Goal: Transaction & Acquisition: Purchase product/service

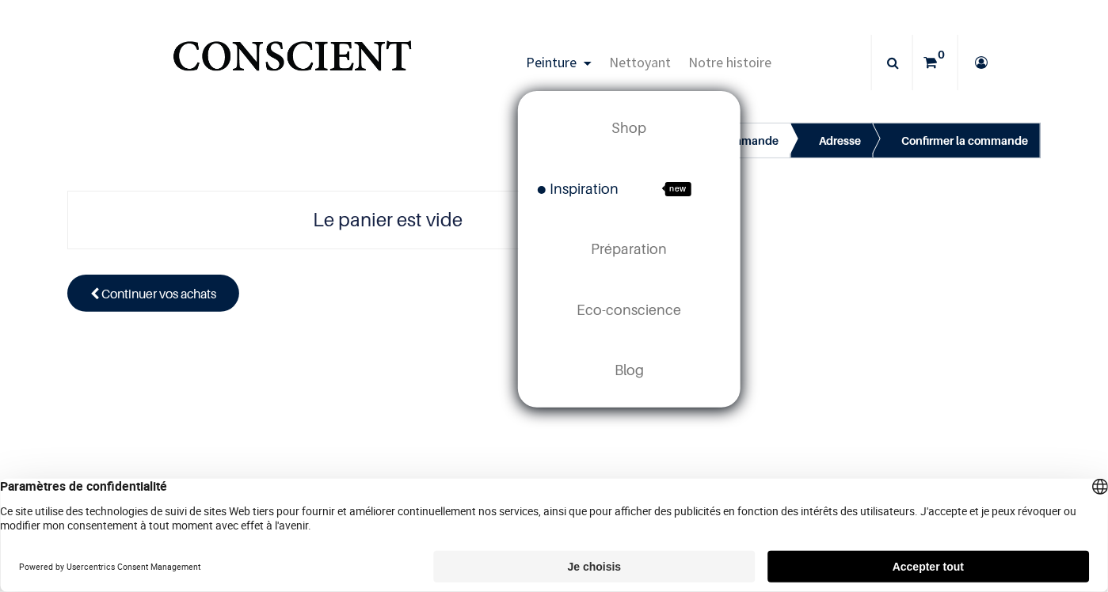
click at [597, 186] on span "Inspiration" at bounding box center [578, 189] width 81 height 17
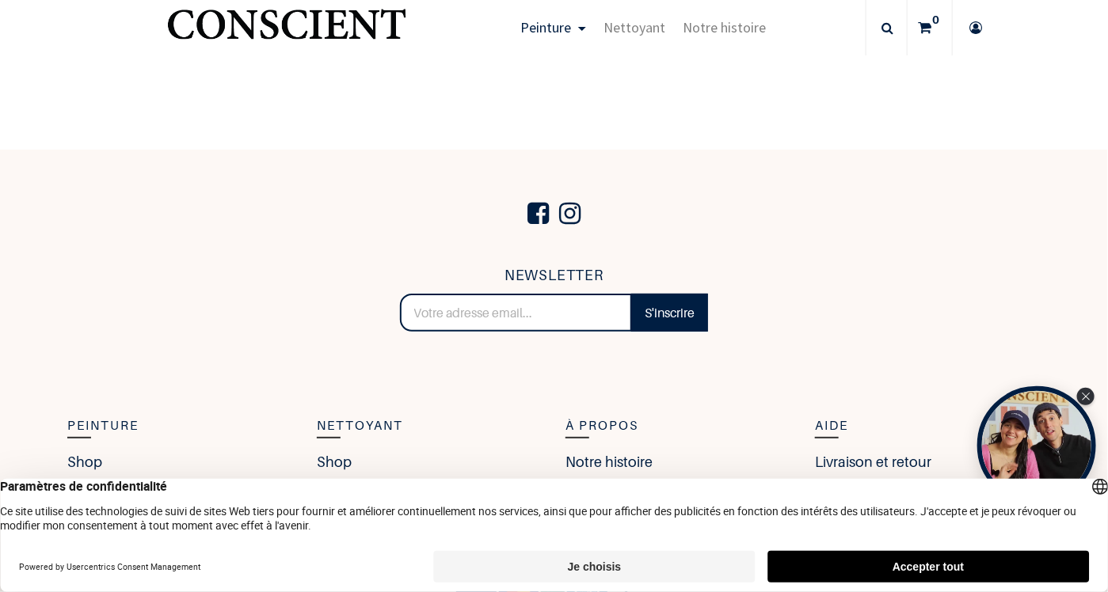
scroll to position [4146, 0]
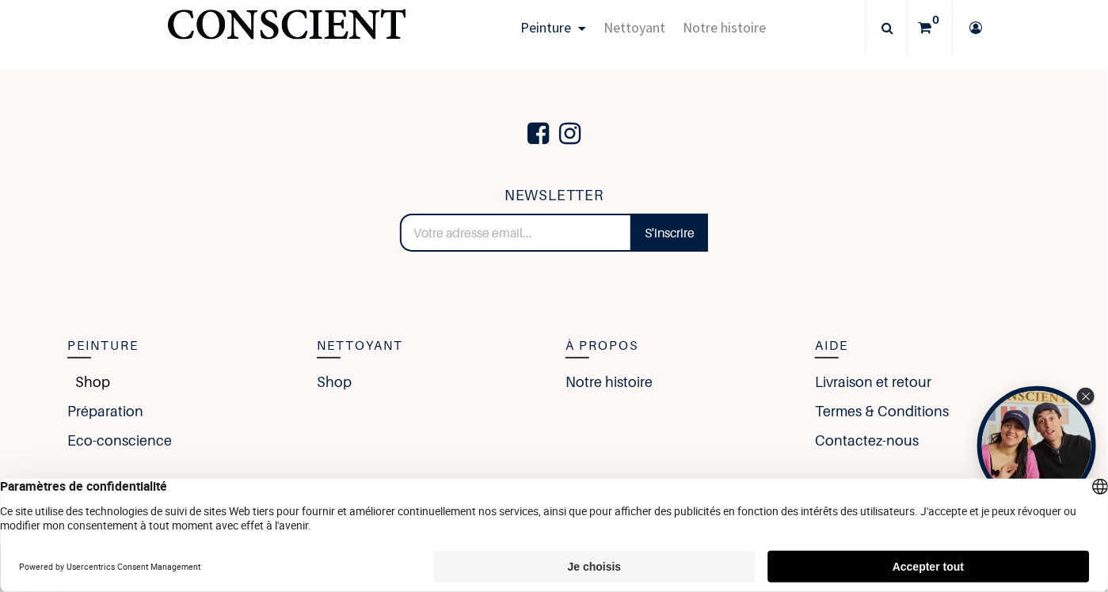
click at [89, 376] on link "Shop" at bounding box center [88, 381] width 43 height 21
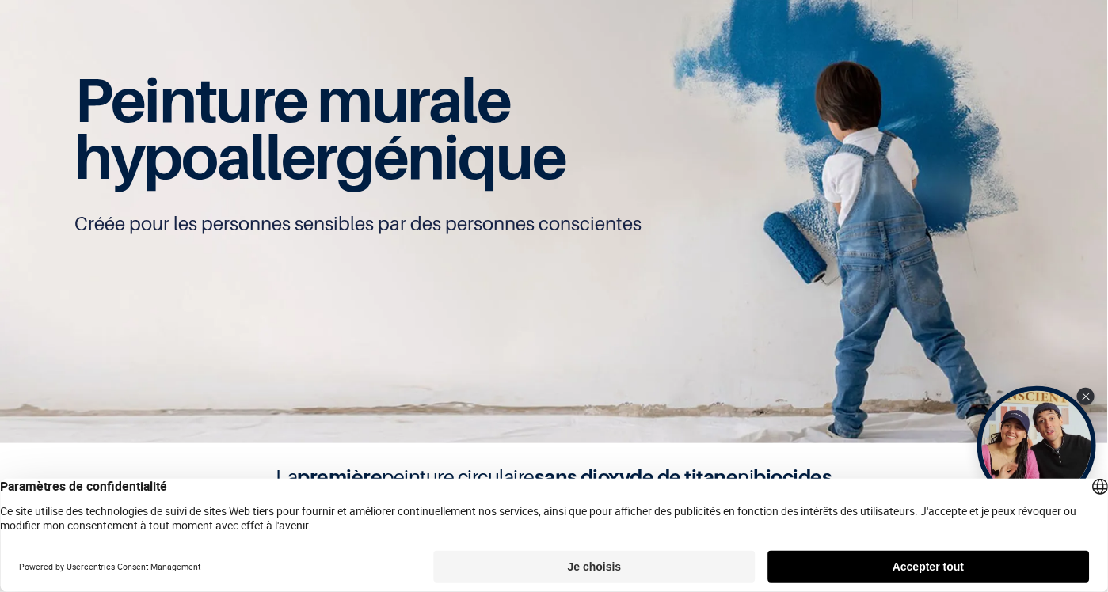
scroll to position [79, 0]
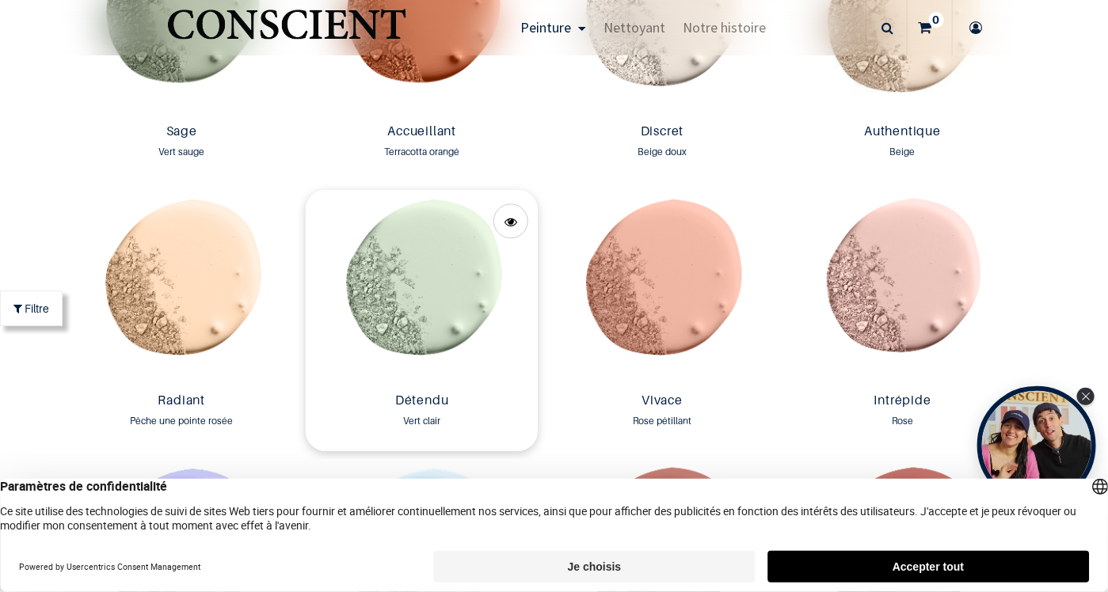
scroll to position [1426, 0]
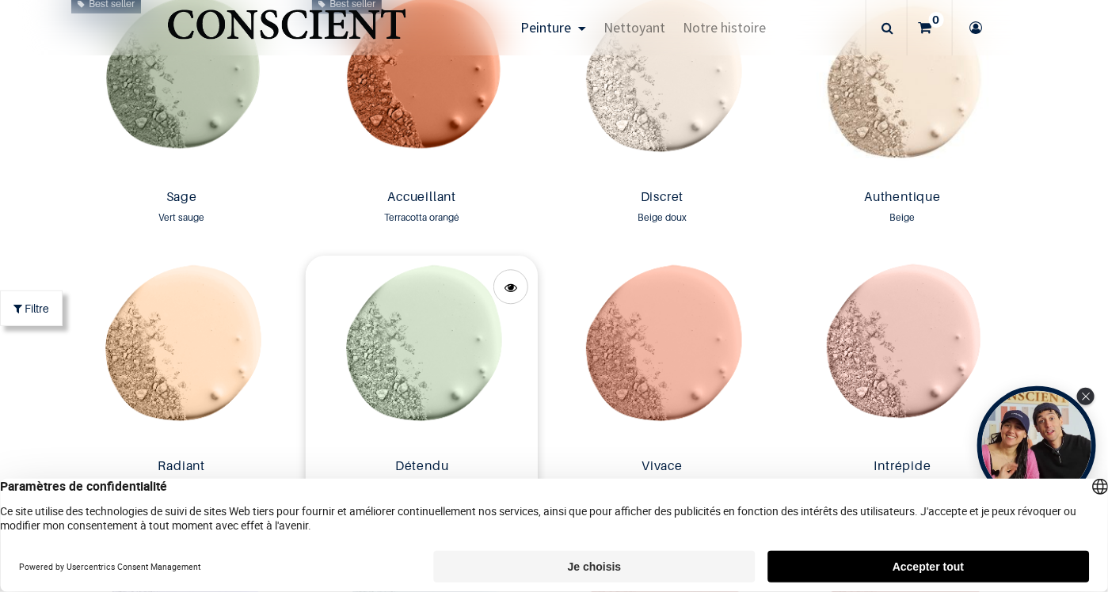
click at [424, 316] on img at bounding box center [422, 354] width 233 height 196
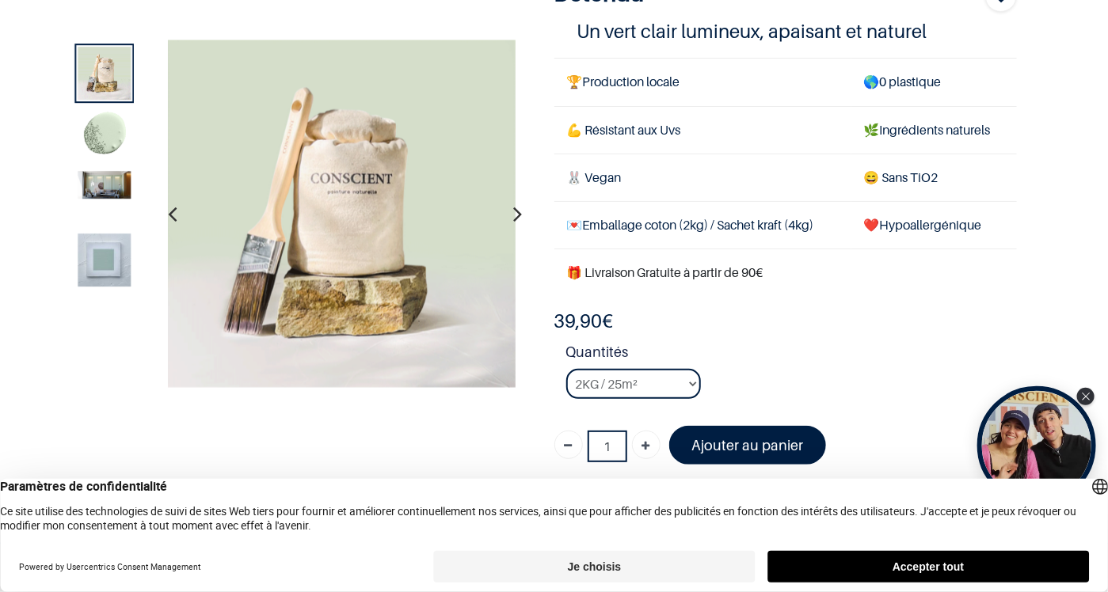
scroll to position [79, 0]
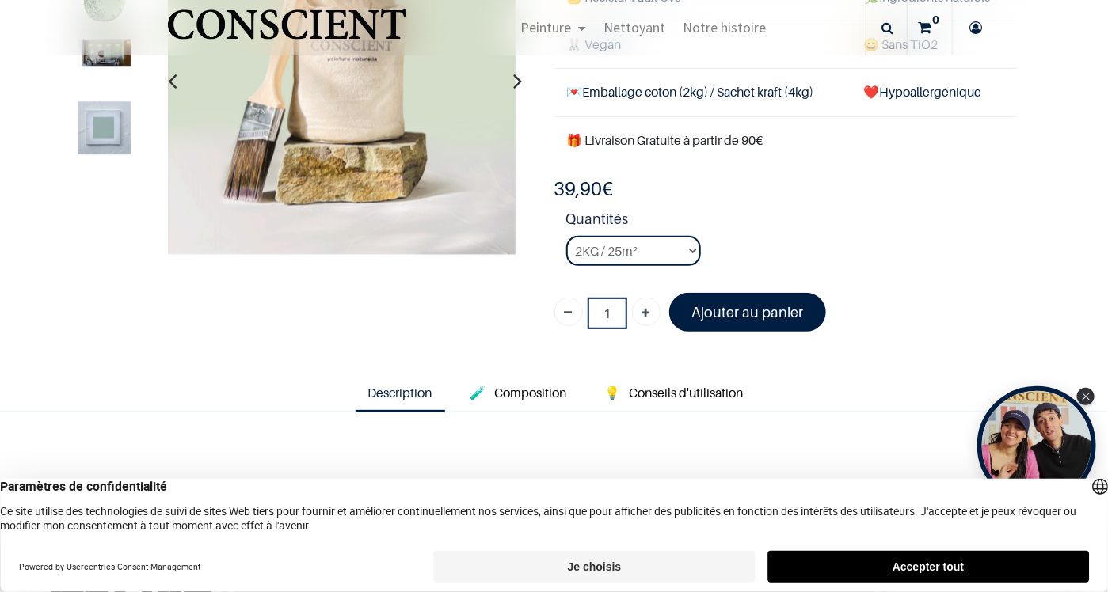
scroll to position [158, 0]
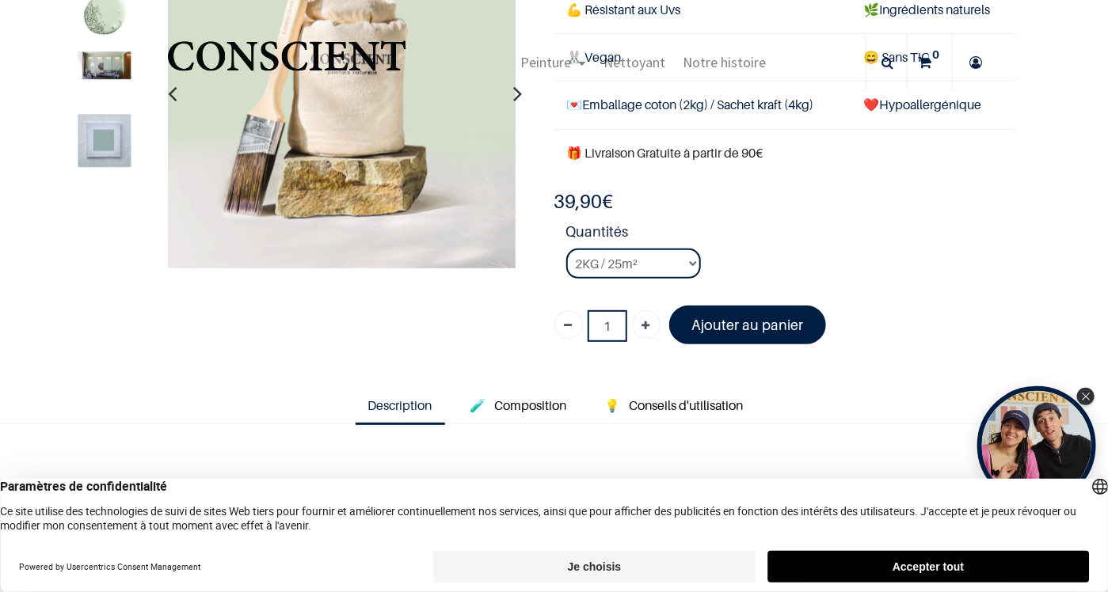
scroll to position [116, 0]
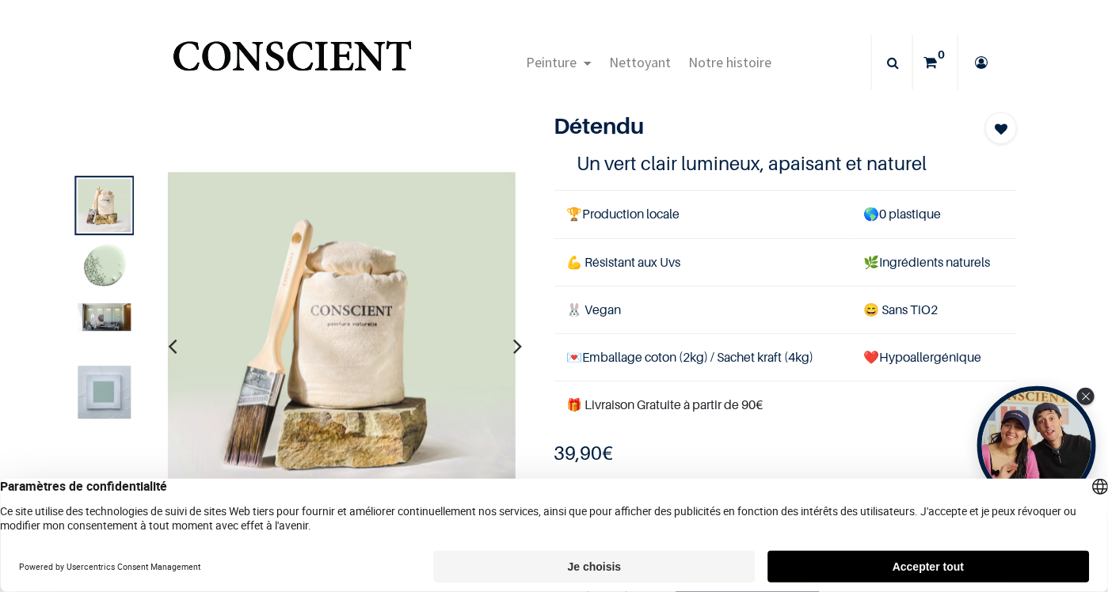
click at [514, 343] on icon "button" at bounding box center [518, 346] width 9 height 43
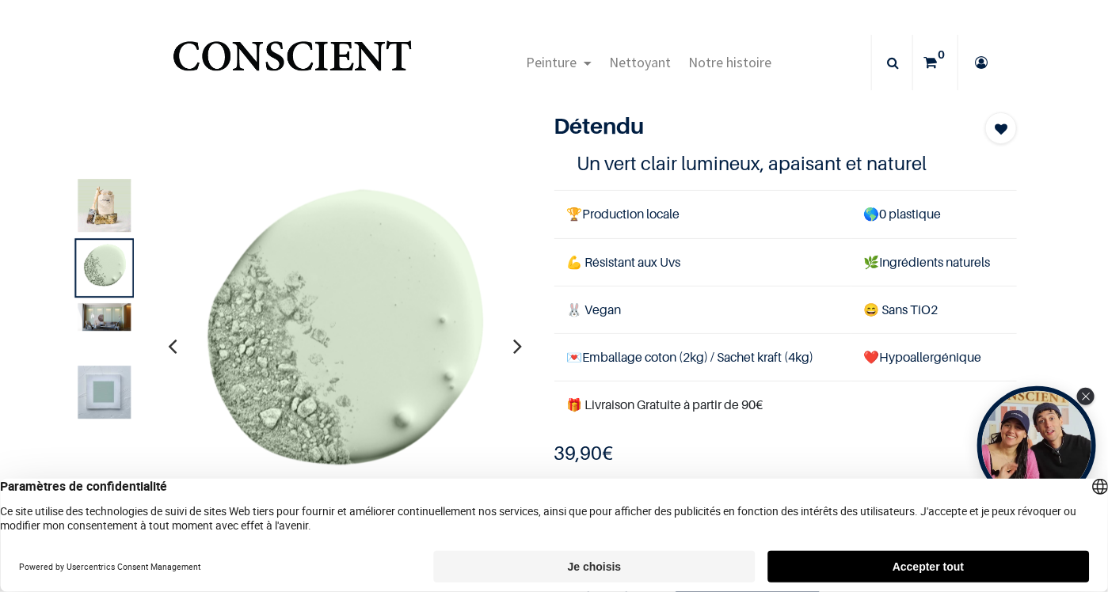
click at [514, 343] on icon "button" at bounding box center [518, 346] width 9 height 43
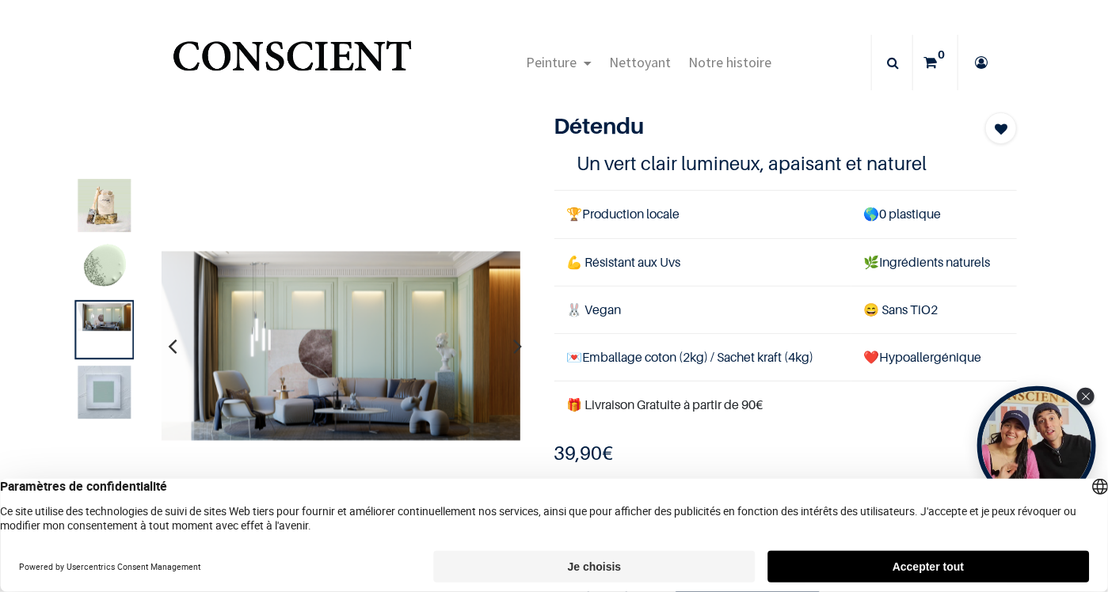
click at [514, 343] on icon "button" at bounding box center [518, 346] width 9 height 43
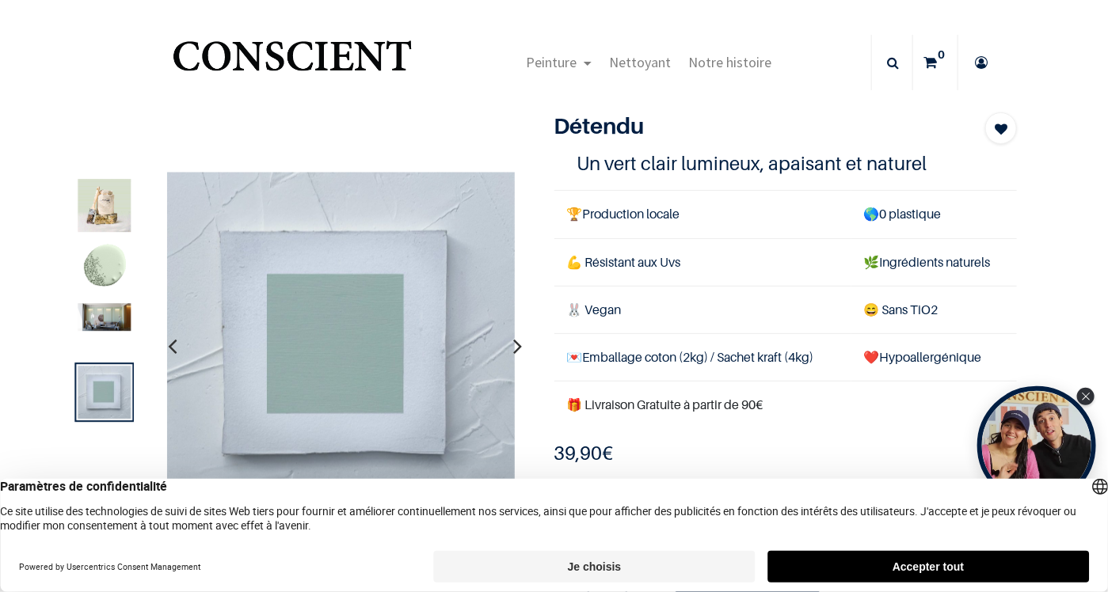
click at [514, 343] on icon "button" at bounding box center [518, 346] width 9 height 43
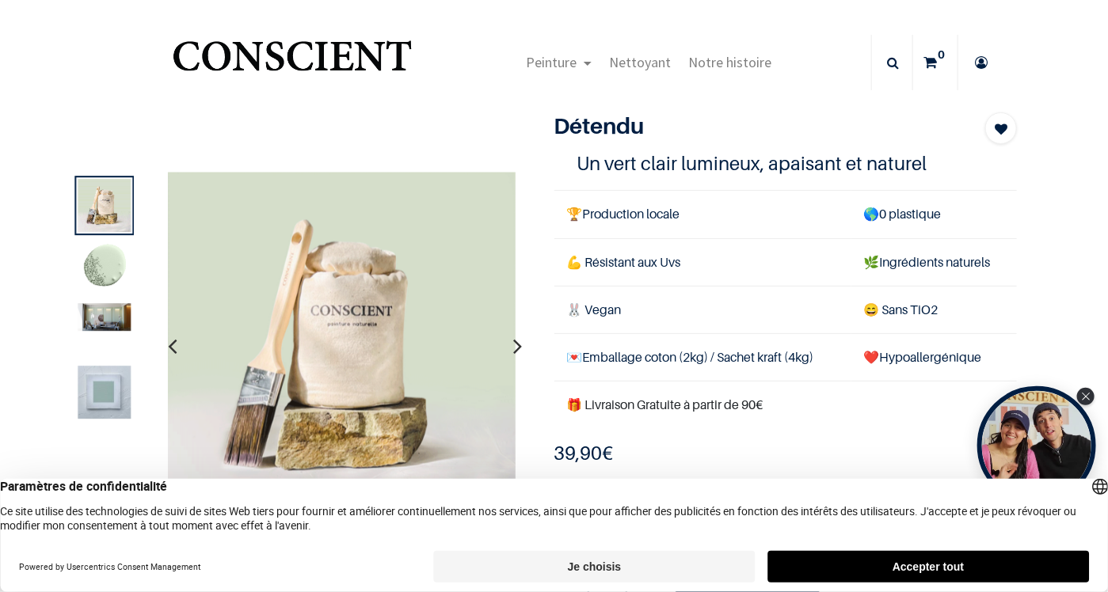
click at [514, 343] on icon "button" at bounding box center [518, 346] width 9 height 43
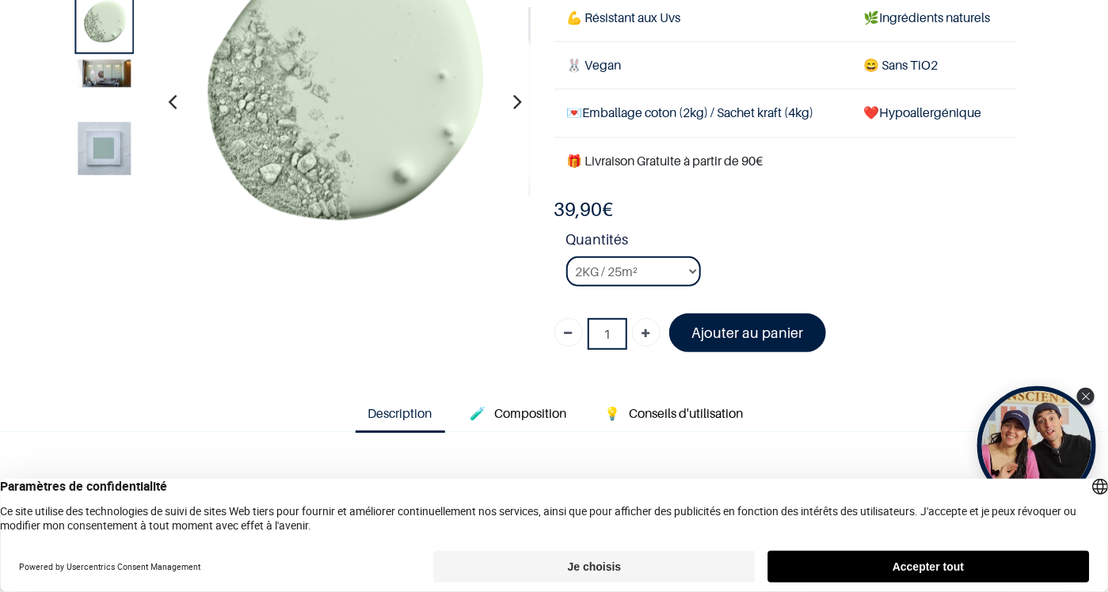
scroll to position [158, 0]
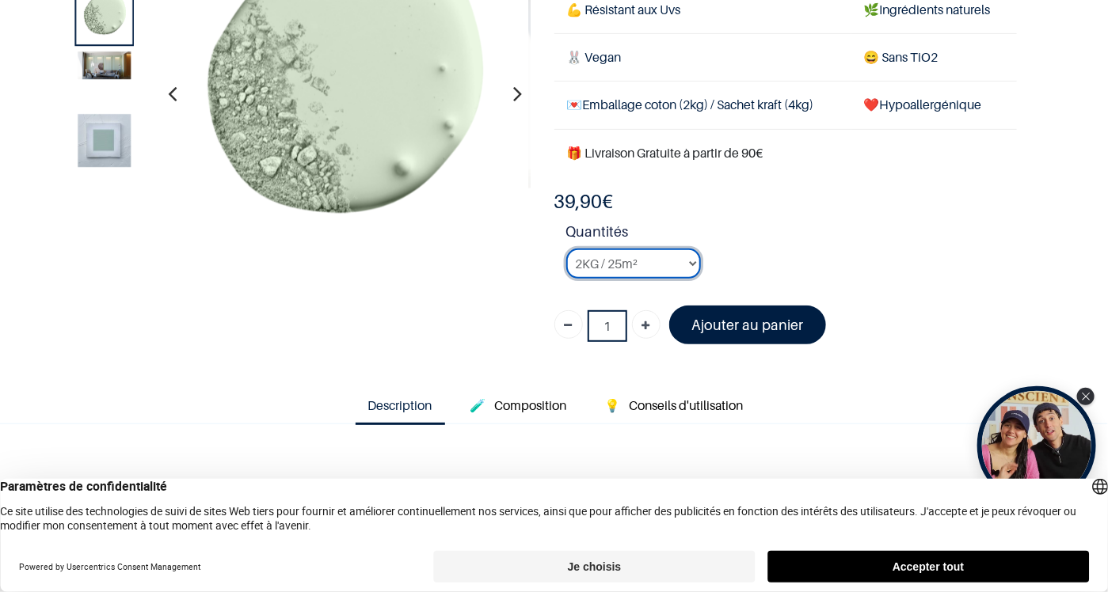
click at [686, 259] on select "2KG / 25m² 4KG / 50m² 8KG / 100m² Testeur" at bounding box center [633, 264] width 135 height 30
select select "102"
click at [566, 249] on select "2KG / 25m² 4KG / 50m² 8KG / 100m² Testeur" at bounding box center [633, 264] width 135 height 30
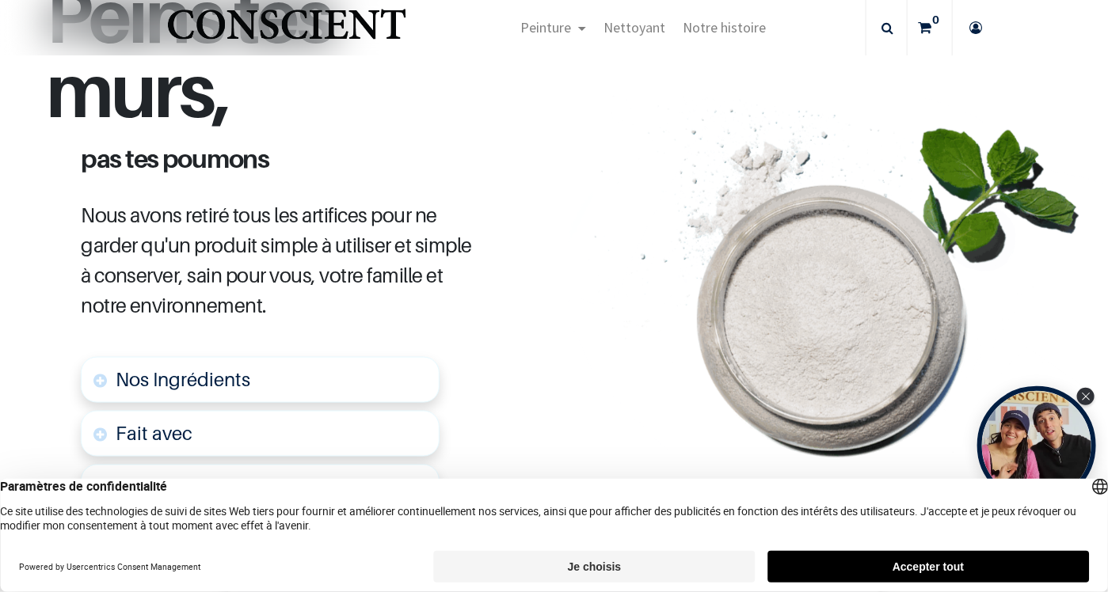
scroll to position [871, 0]
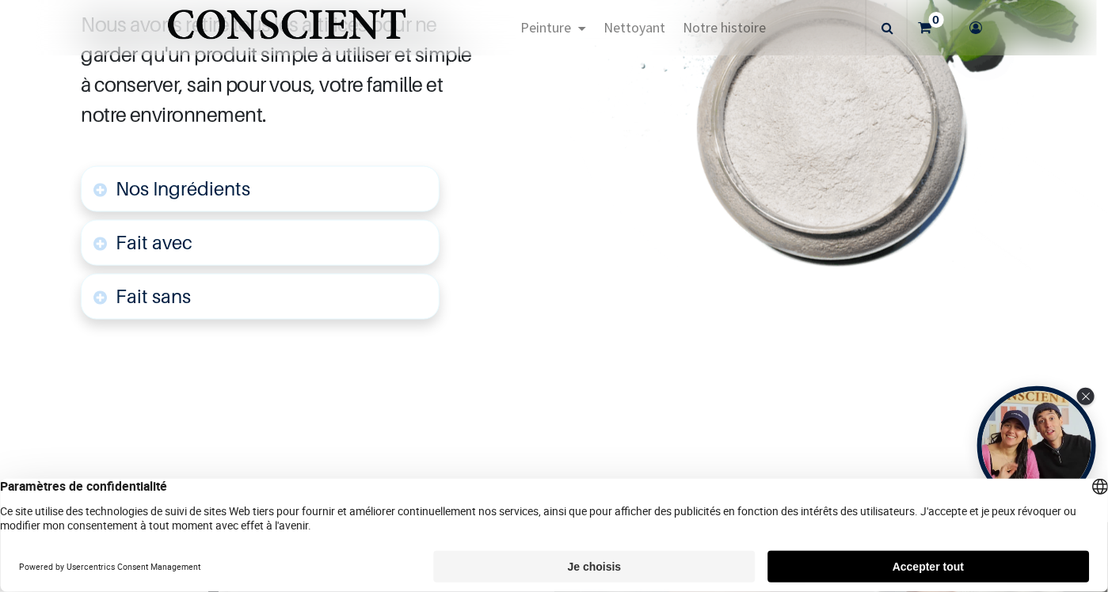
click at [97, 184] on link "Nos Ingrédients" at bounding box center [260, 189] width 359 height 46
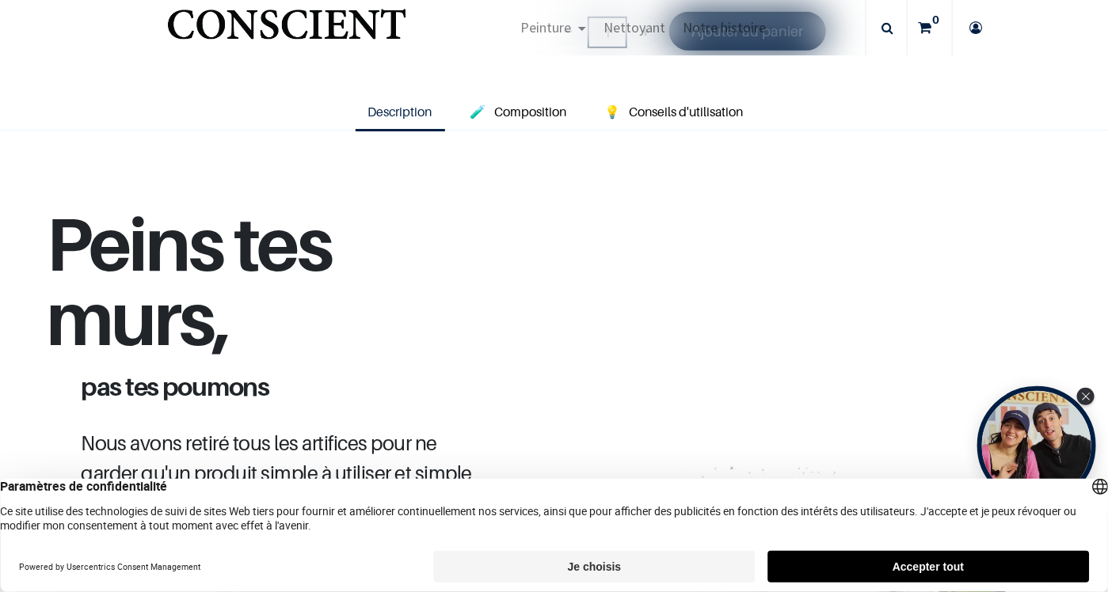
scroll to position [200, 0]
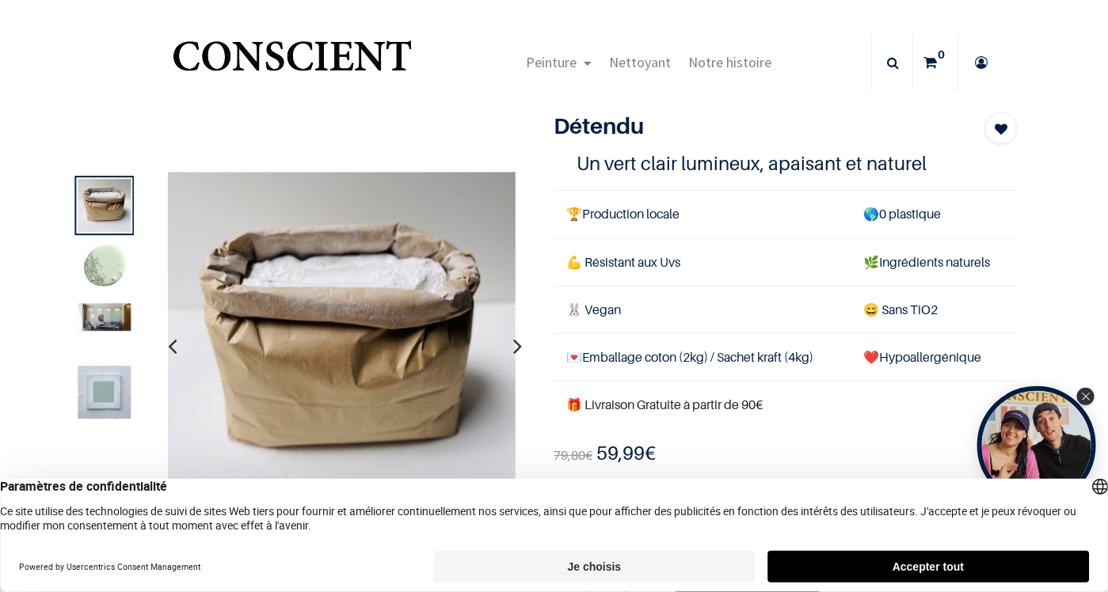
click at [514, 344] on icon "button" at bounding box center [518, 346] width 9 height 43
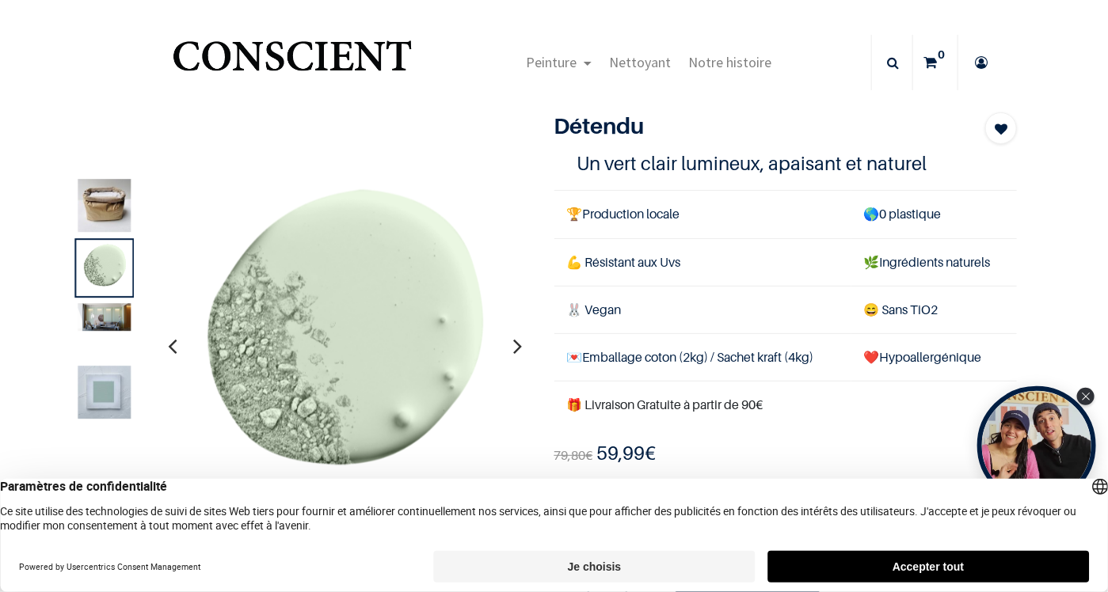
click at [169, 341] on icon "button" at bounding box center [172, 346] width 9 height 43
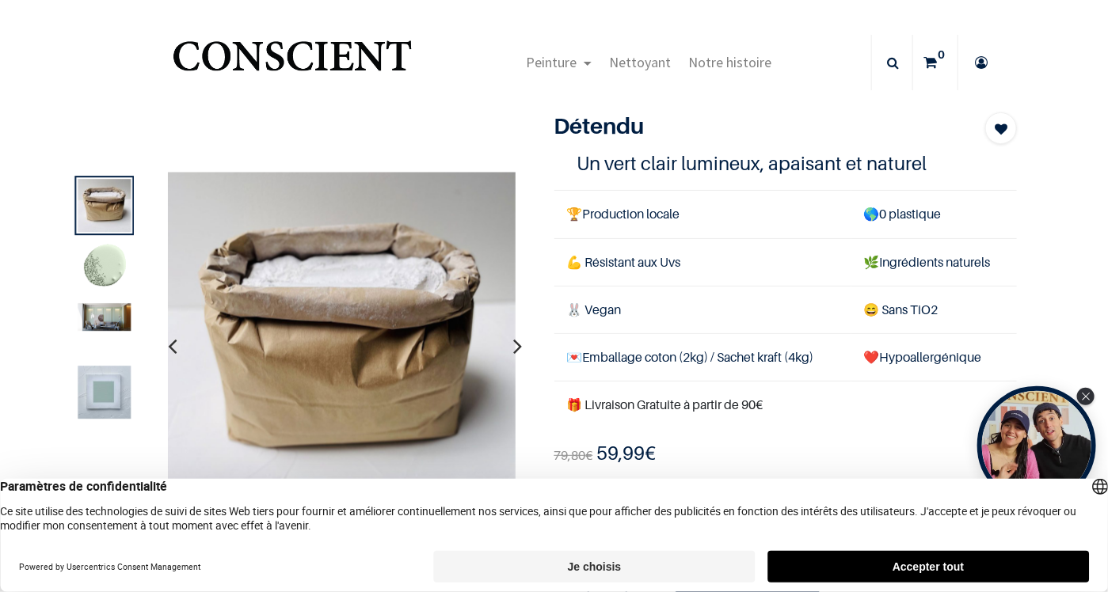
click at [169, 341] on icon "button" at bounding box center [172, 346] width 9 height 43
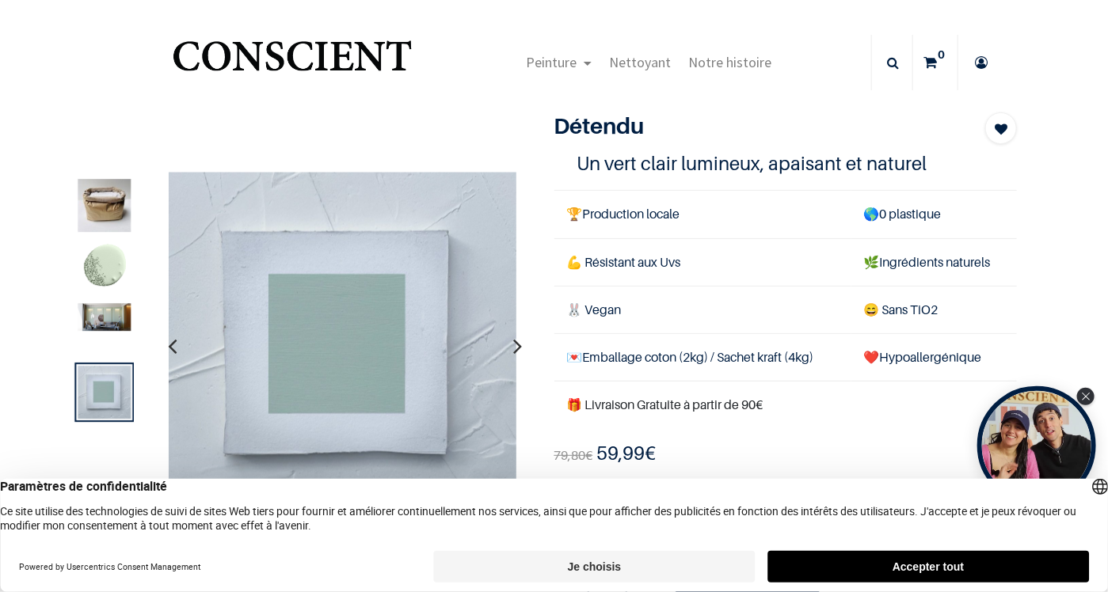
click at [169, 341] on icon "button" at bounding box center [172, 346] width 9 height 43
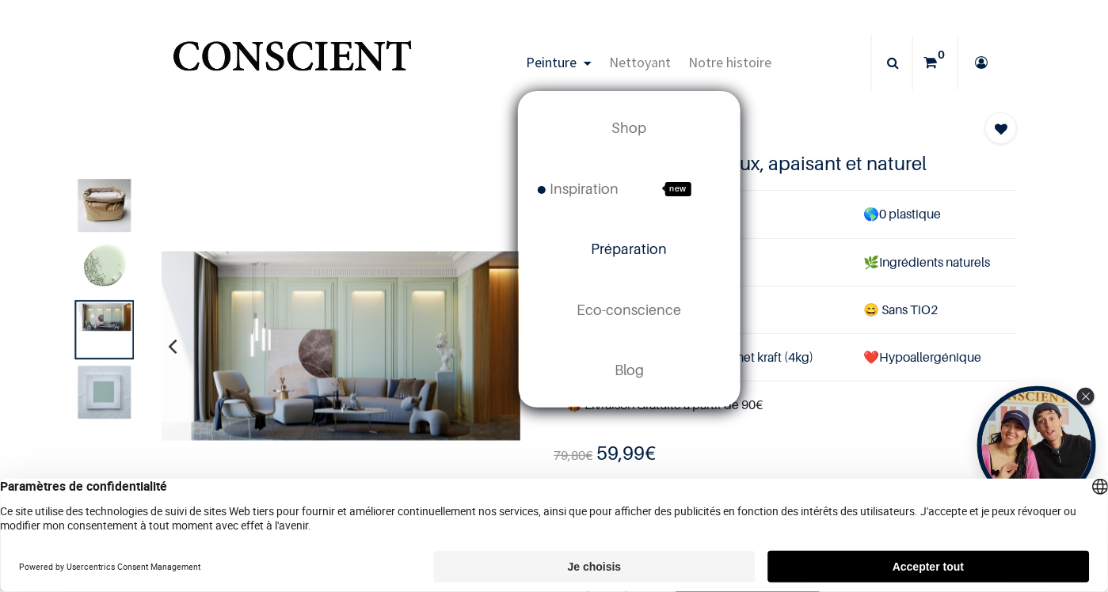
click at [621, 245] on span "Préparation" at bounding box center [629, 249] width 76 height 17
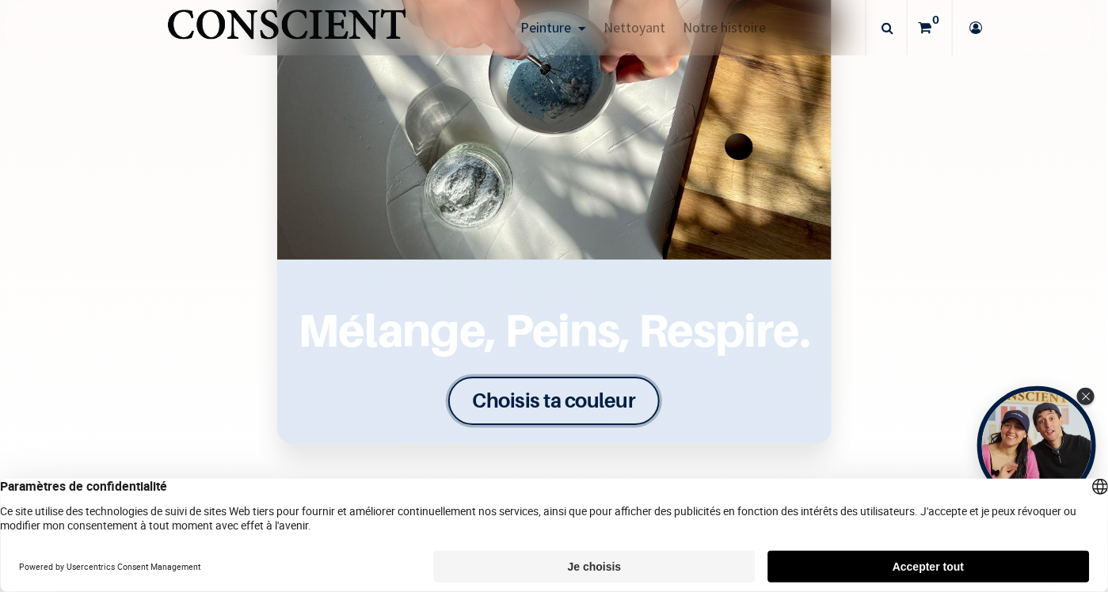
scroll to position [2296, 0]
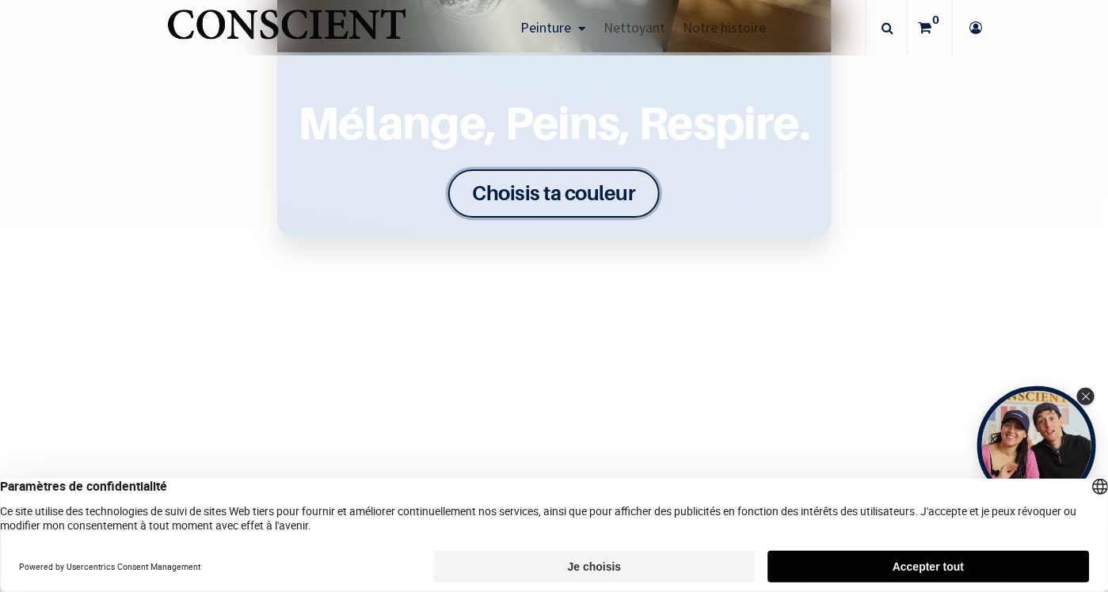
click at [533, 181] on font "Choisis ta couleur" at bounding box center [554, 193] width 163 height 25
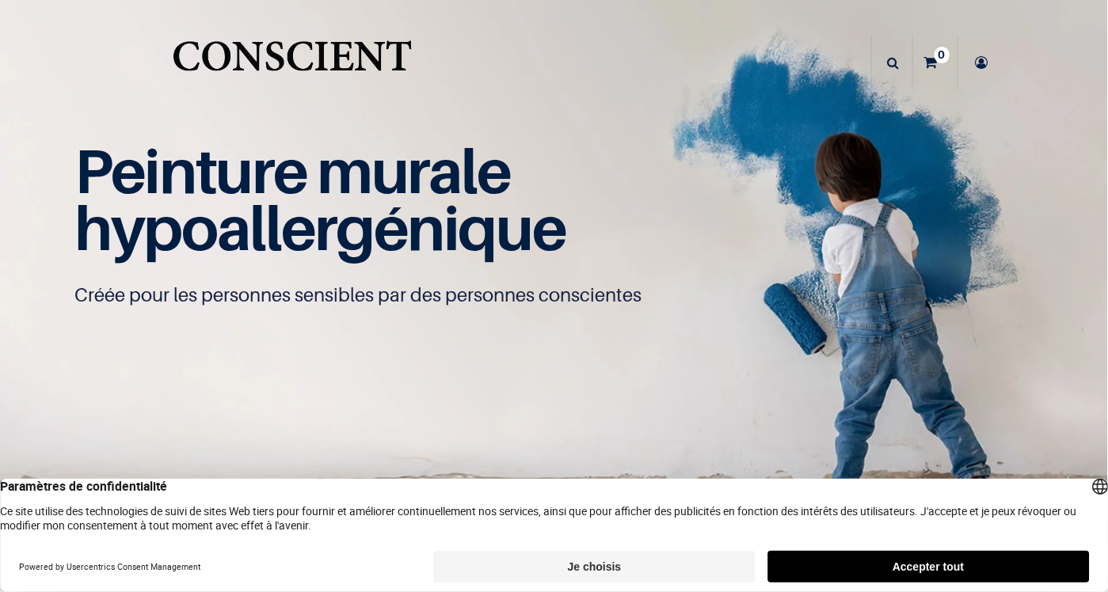
scroll to position [1, 0]
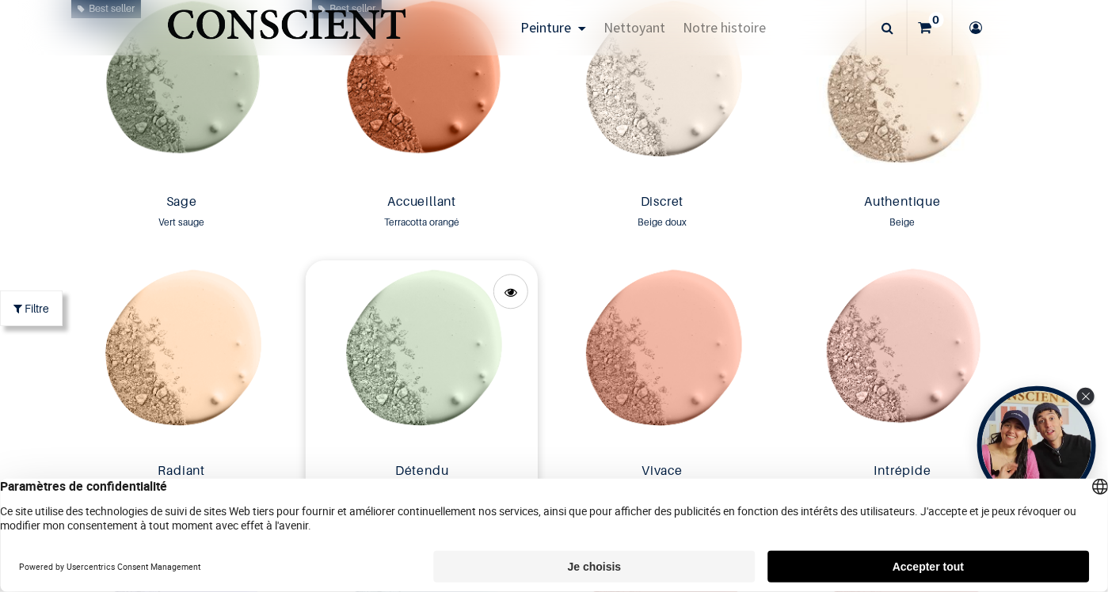
scroll to position [1426, 0]
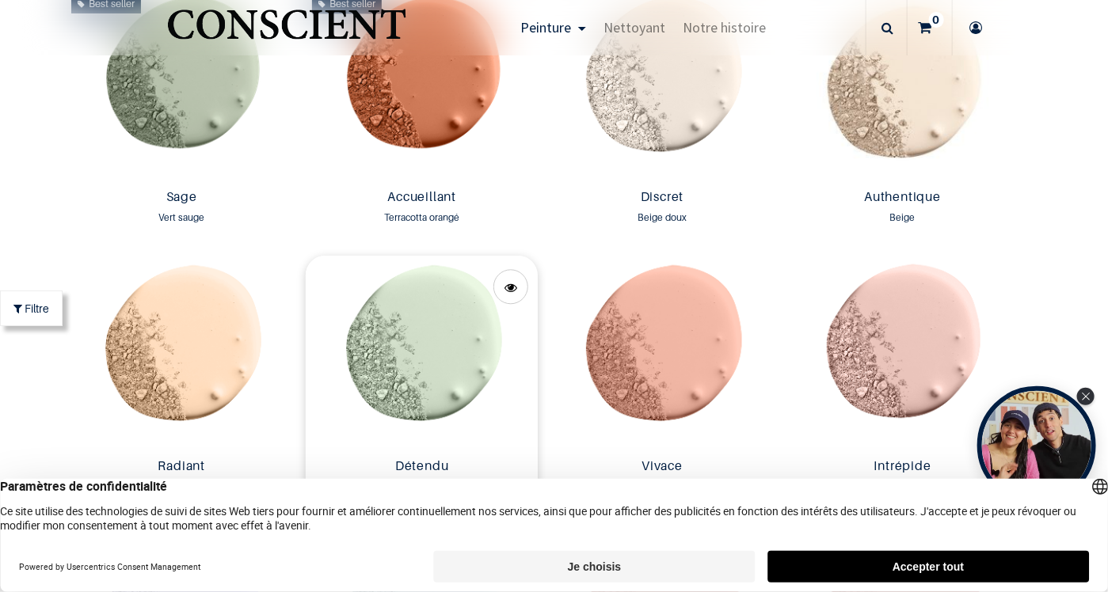
click at [420, 320] on img at bounding box center [422, 354] width 233 height 196
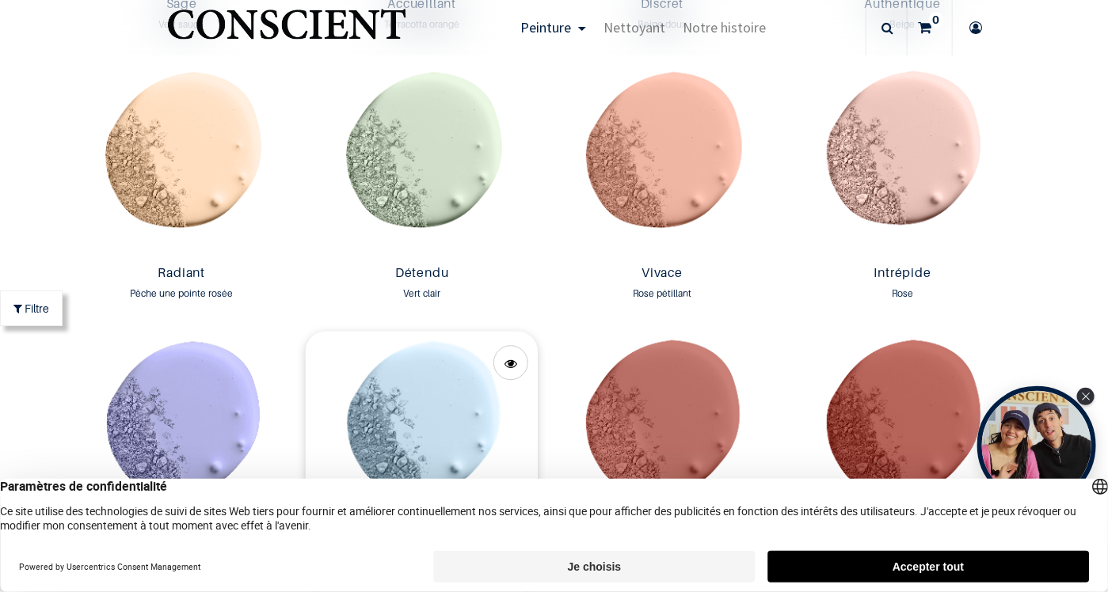
scroll to position [1663, 0]
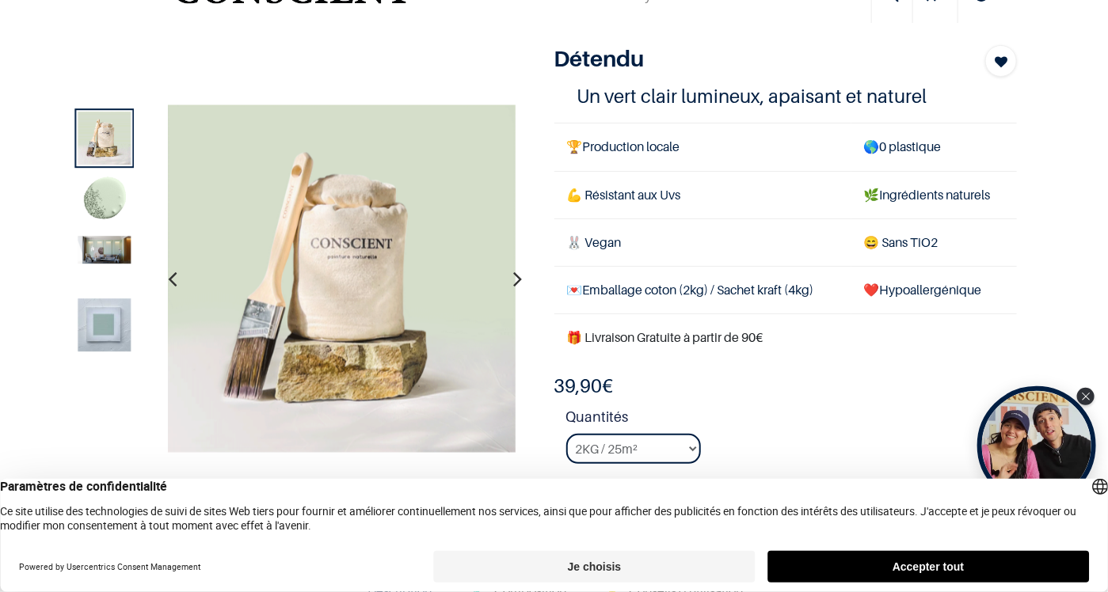
scroll to position [79, 0]
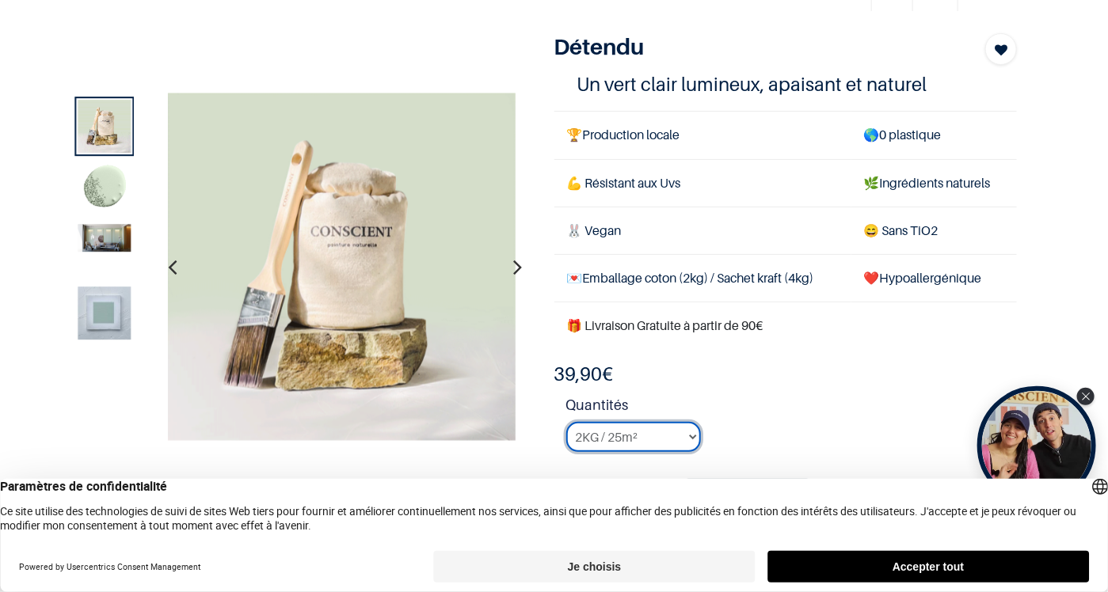
click at [682, 432] on select "2KG / 25m² 4KG / 50m² 8KG / 100m² Testeur" at bounding box center [633, 437] width 135 height 30
select select "102"
click at [566, 422] on select "2KG / 25m² 4KG / 50m² 8KG / 100m² Testeur" at bounding box center [633, 437] width 135 height 30
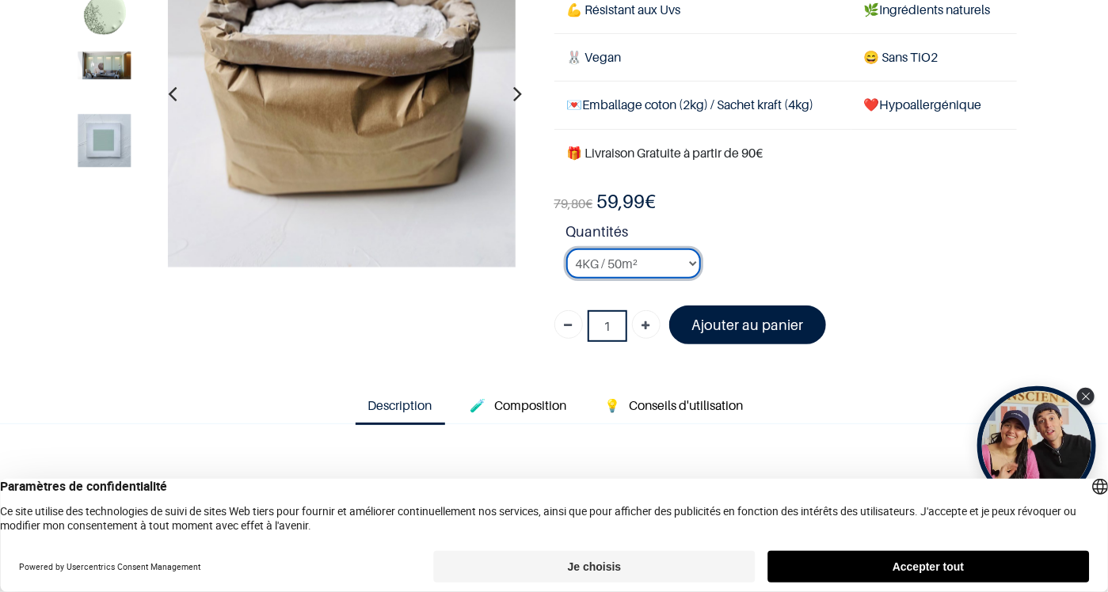
scroll to position [79, 0]
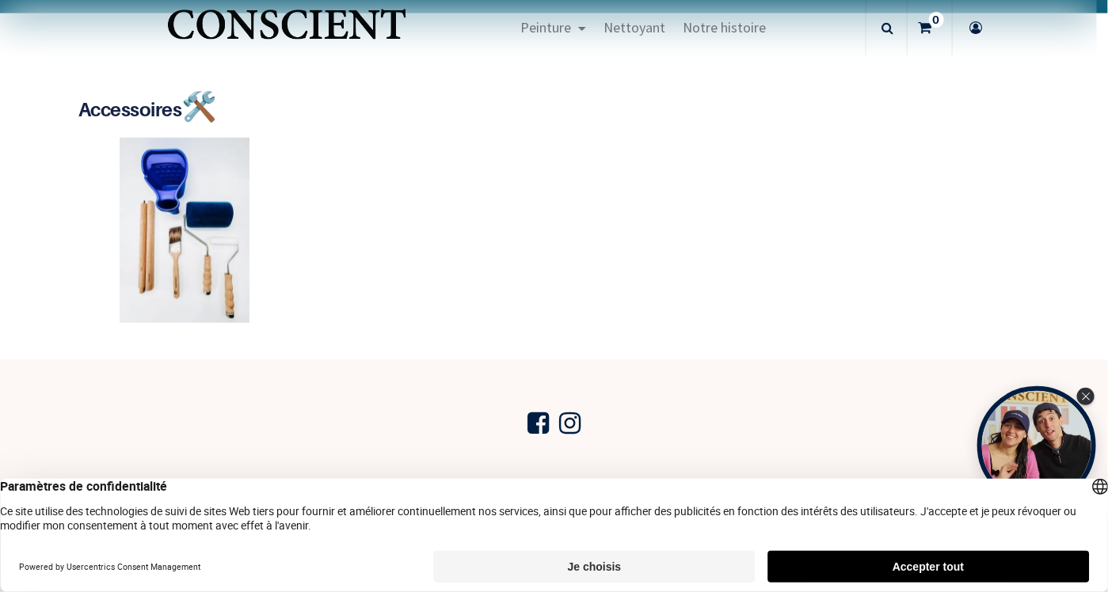
scroll to position [2929, 0]
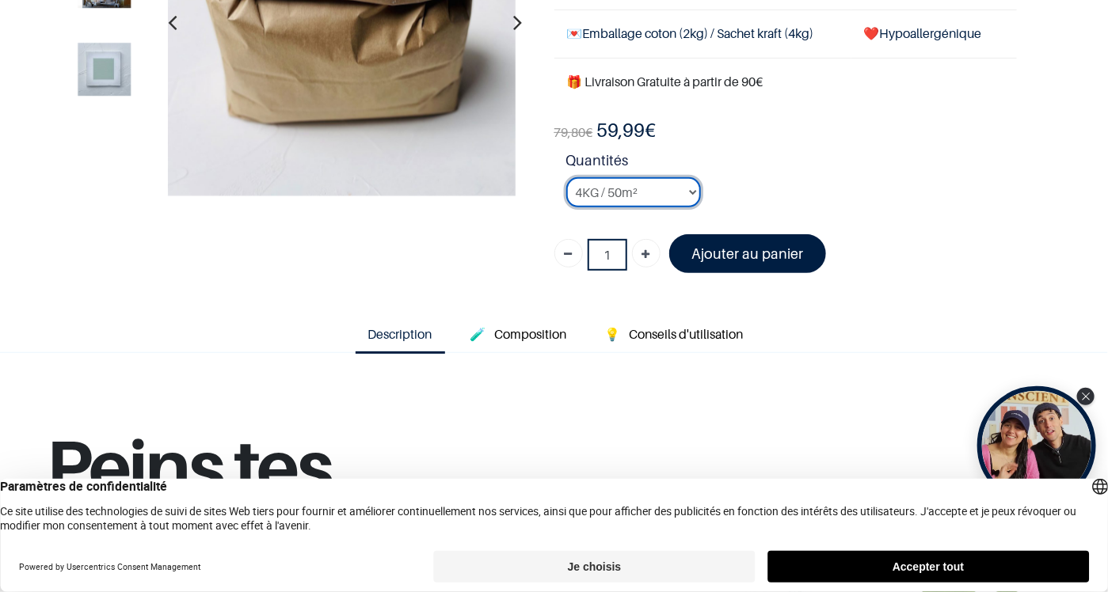
scroll to position [238, 0]
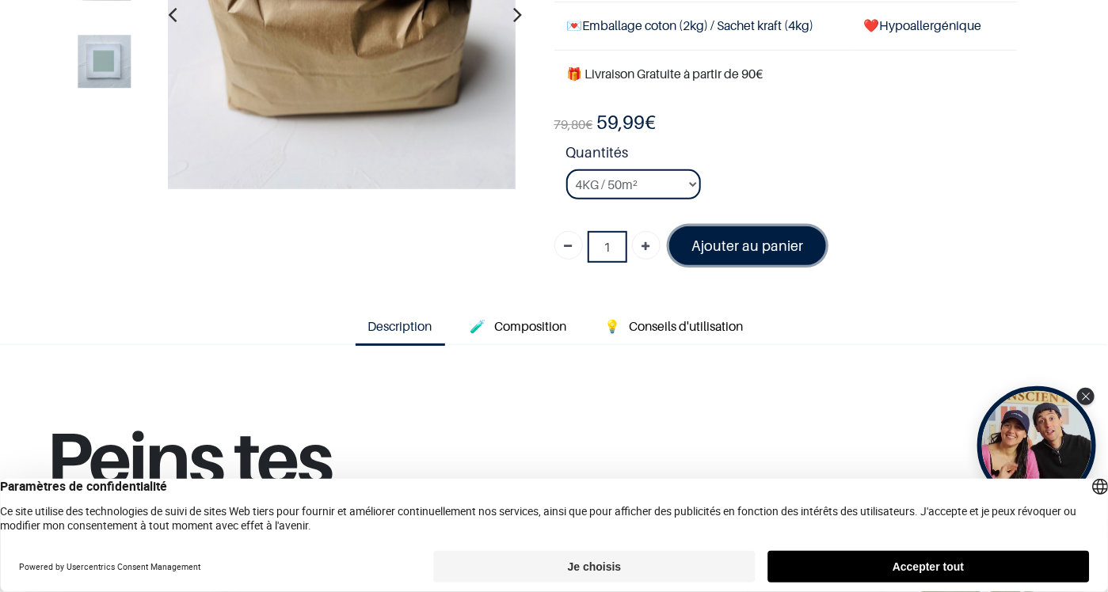
click at [735, 249] on font "Ajouter au panier" at bounding box center [747, 246] width 112 height 17
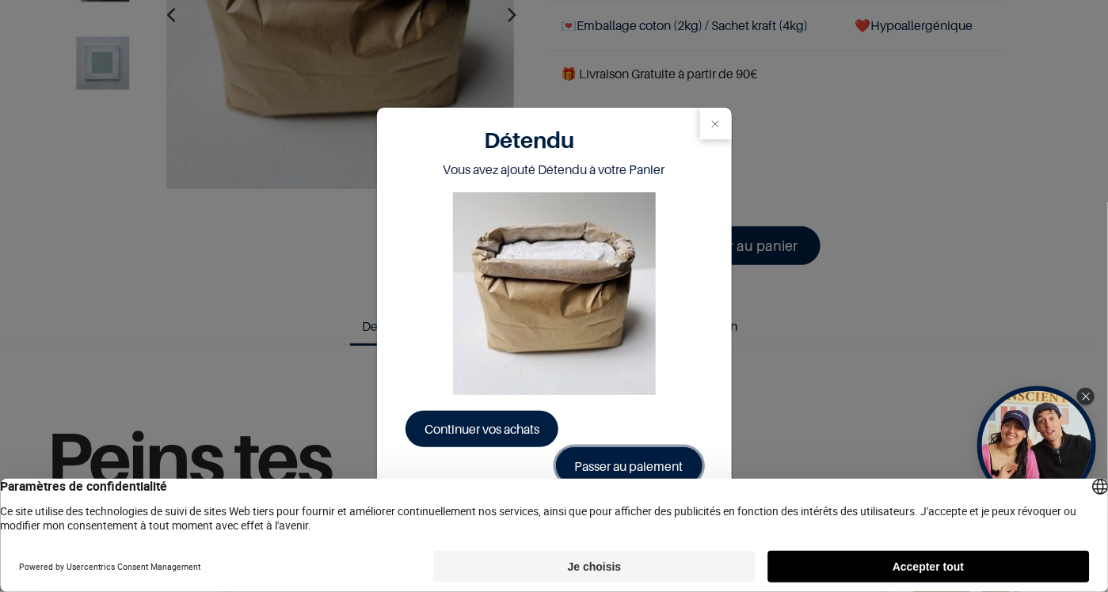
click at [652, 454] on link "Passer au paiement" at bounding box center [629, 465] width 146 height 36
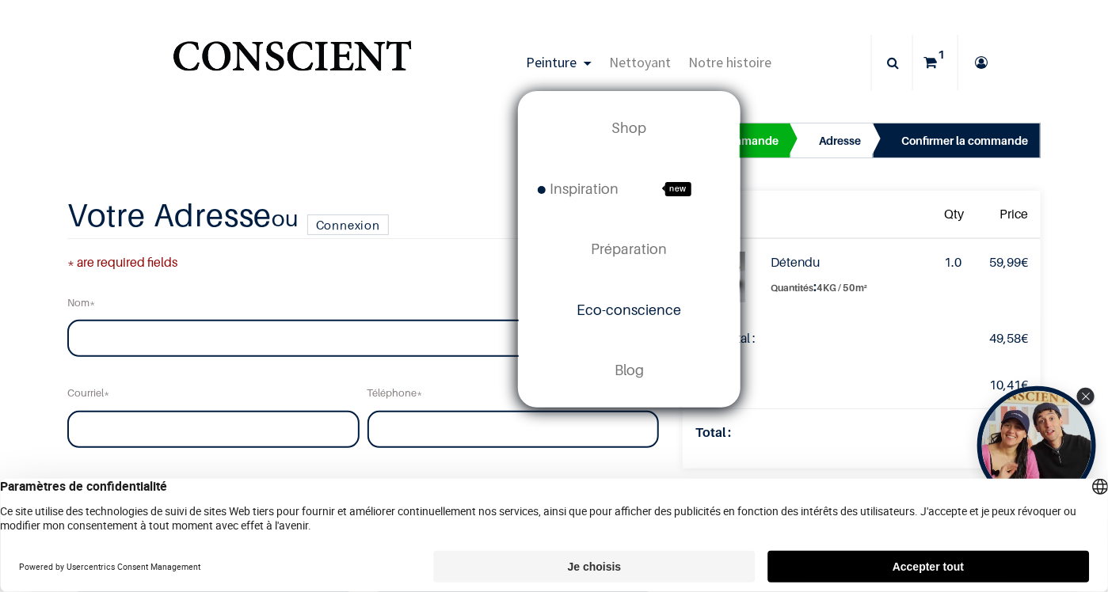
click at [633, 302] on span "Eco-conscience" at bounding box center [629, 310] width 105 height 17
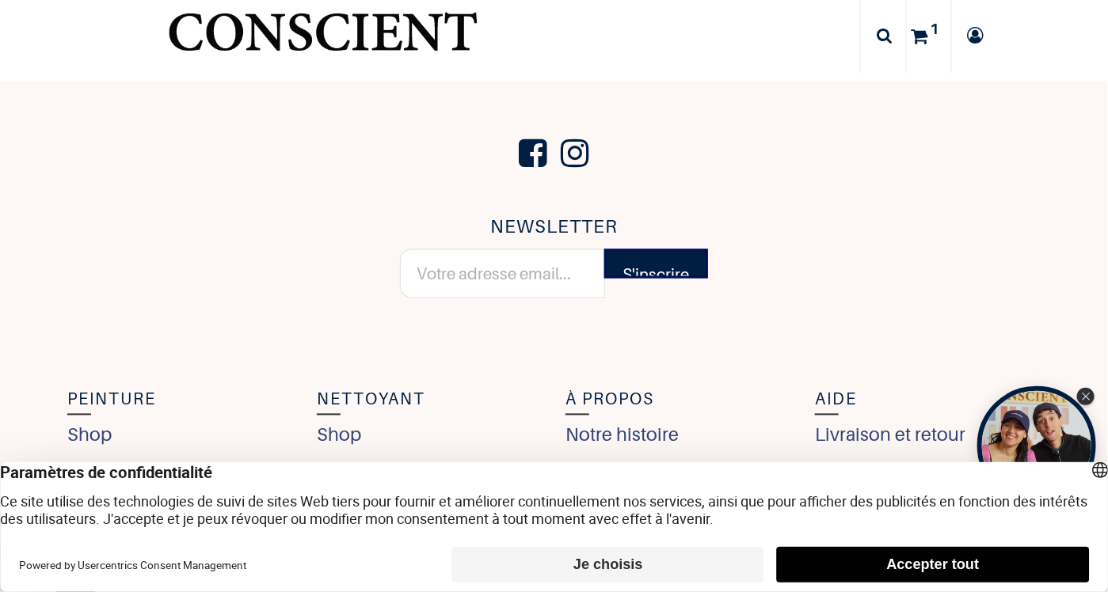
scroll to position [6150, 0]
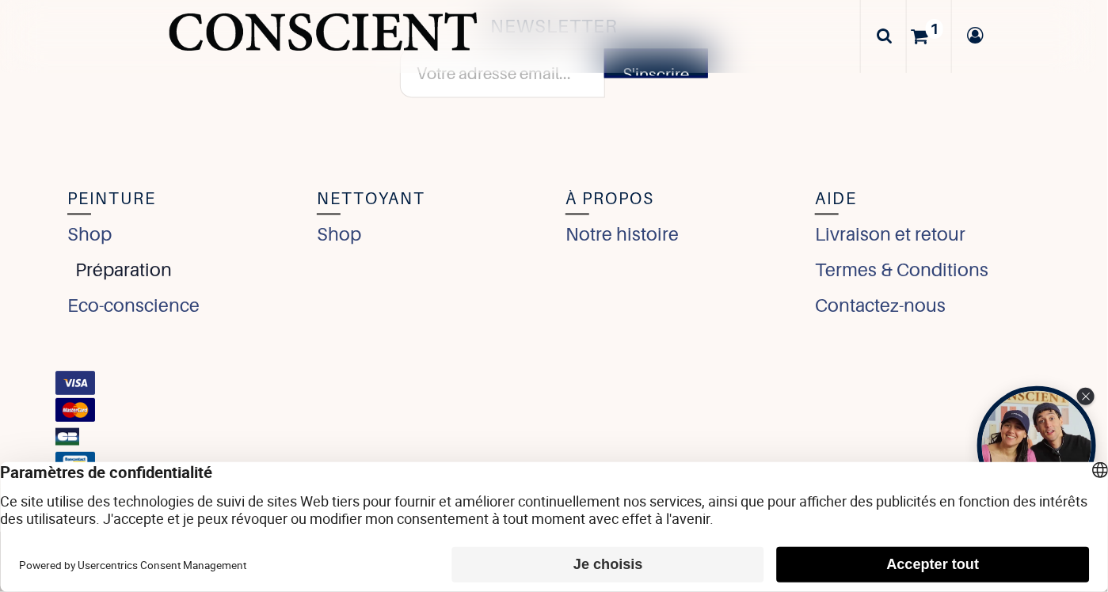
click at [127, 259] on link "Préparation" at bounding box center [119, 270] width 105 height 28
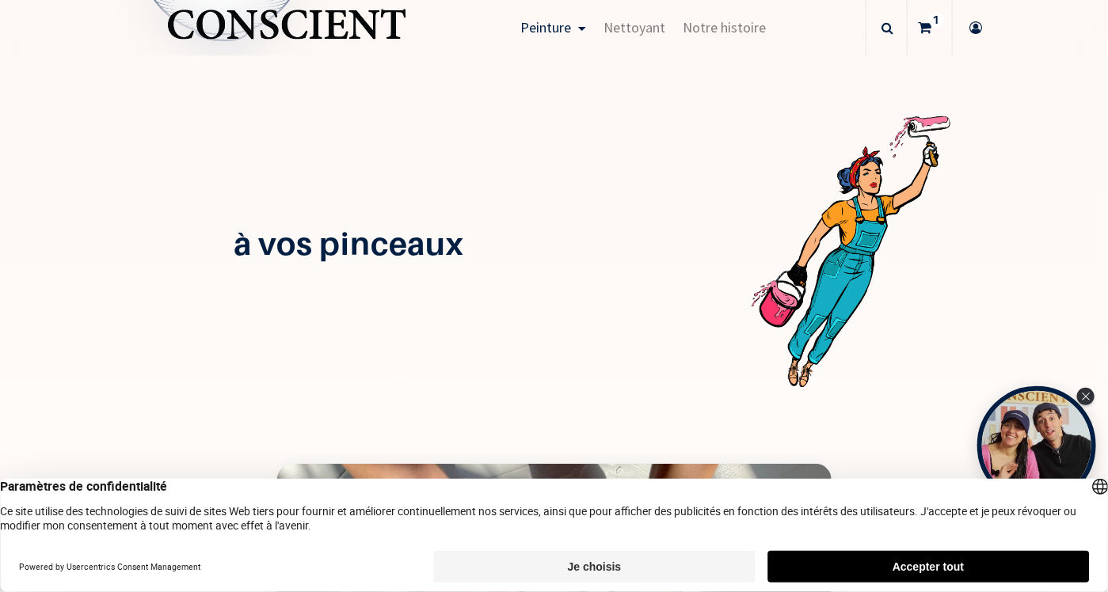
scroll to position [1462, 0]
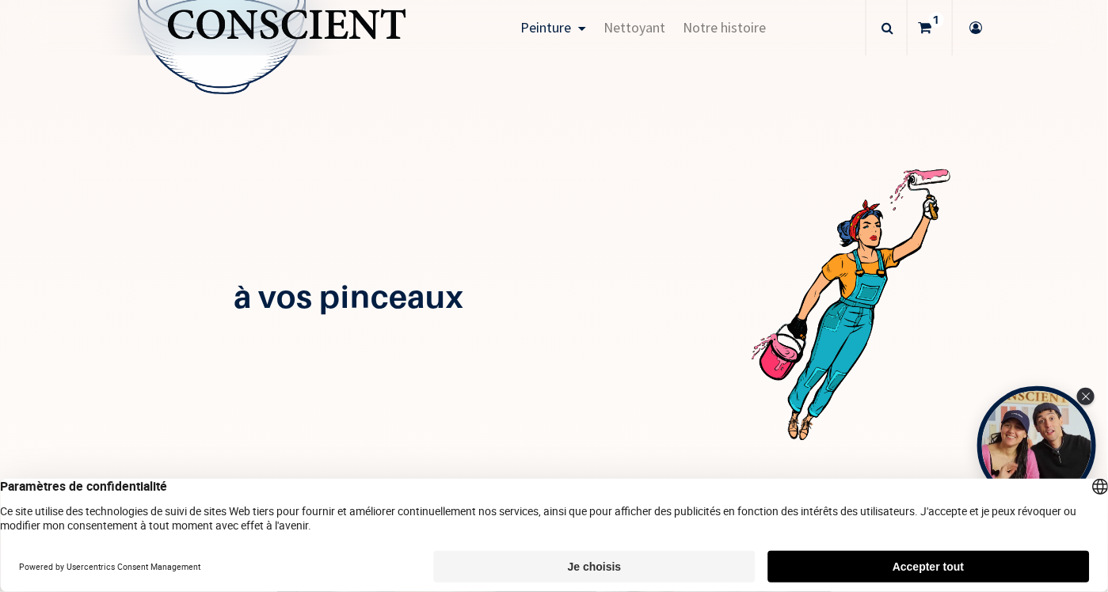
click at [929, 25] on icon at bounding box center [924, 27] width 13 height 55
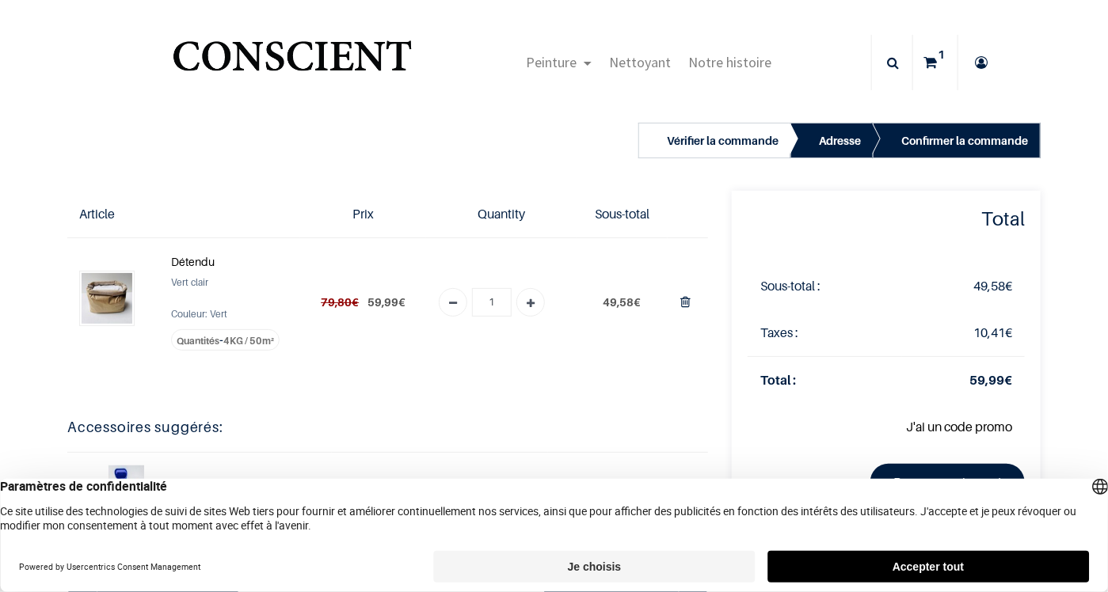
click at [191, 260] on strong "Détendu" at bounding box center [193, 261] width 44 height 13
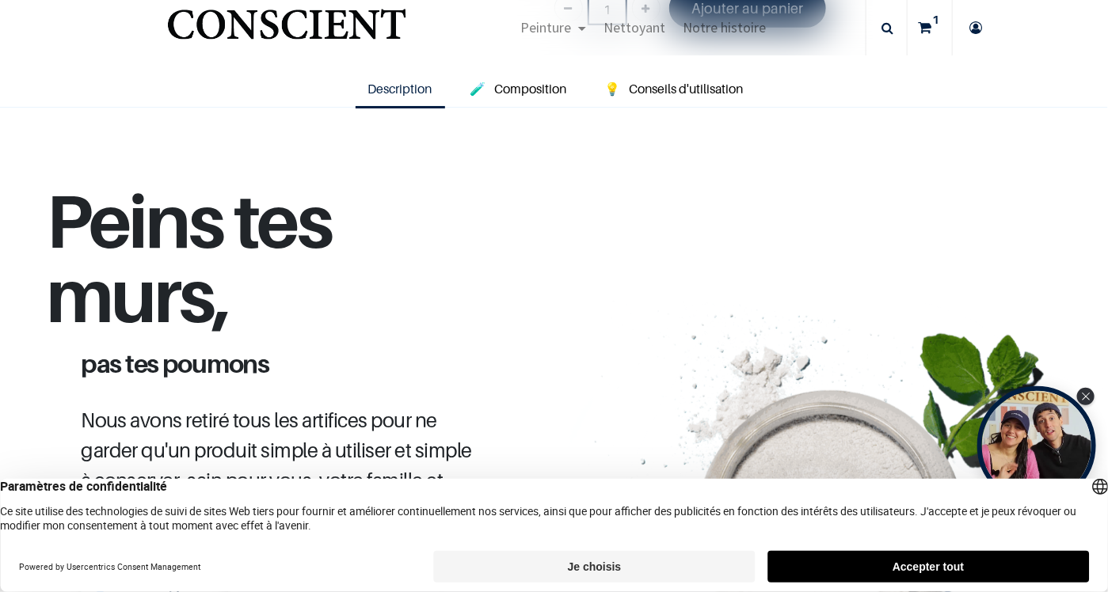
scroll to position [713, 0]
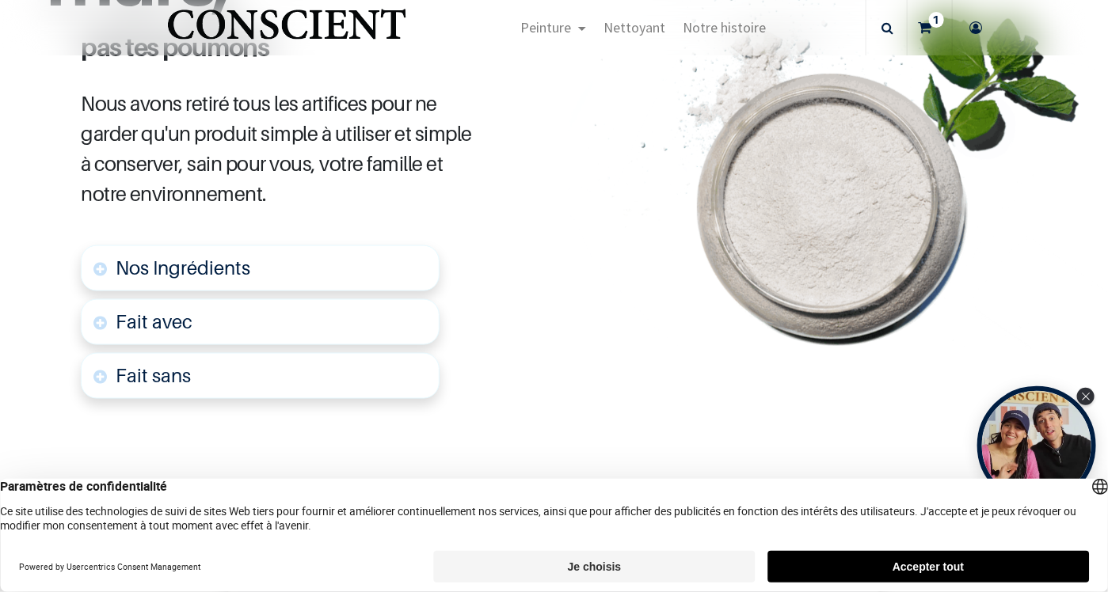
click at [238, 264] on span "Nos Ingrédients" at bounding box center [183, 268] width 135 height 23
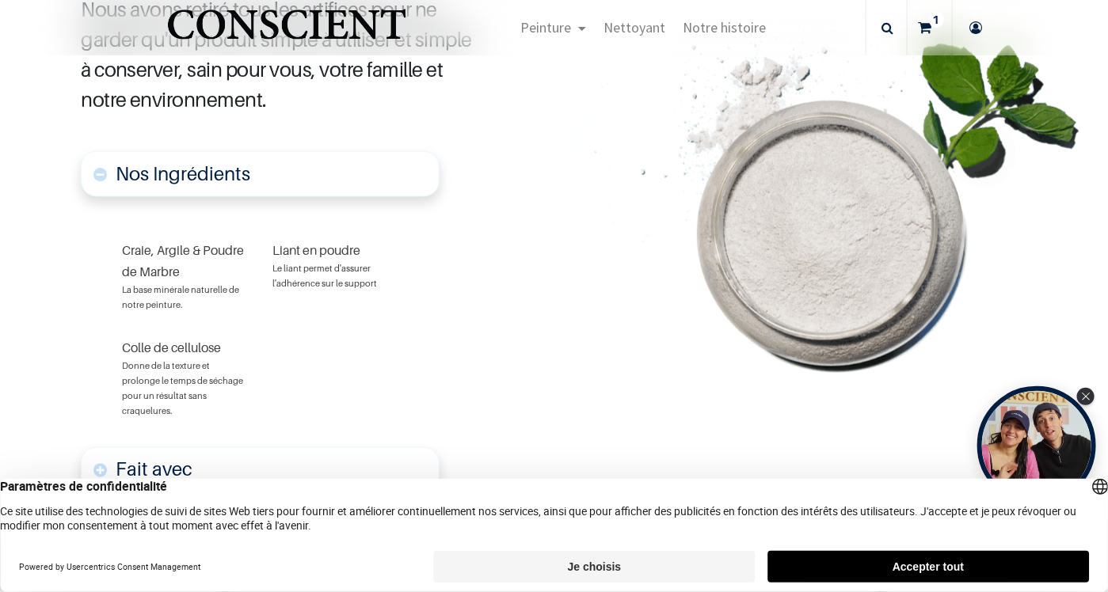
scroll to position [913, 0]
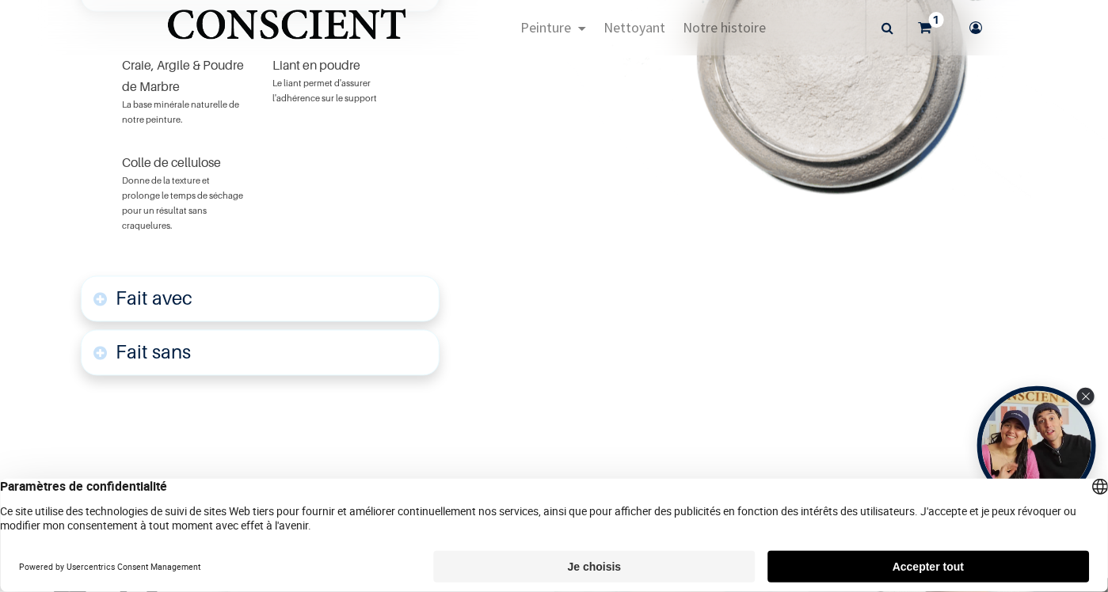
click at [303, 279] on link "Fait avec" at bounding box center [260, 299] width 359 height 46
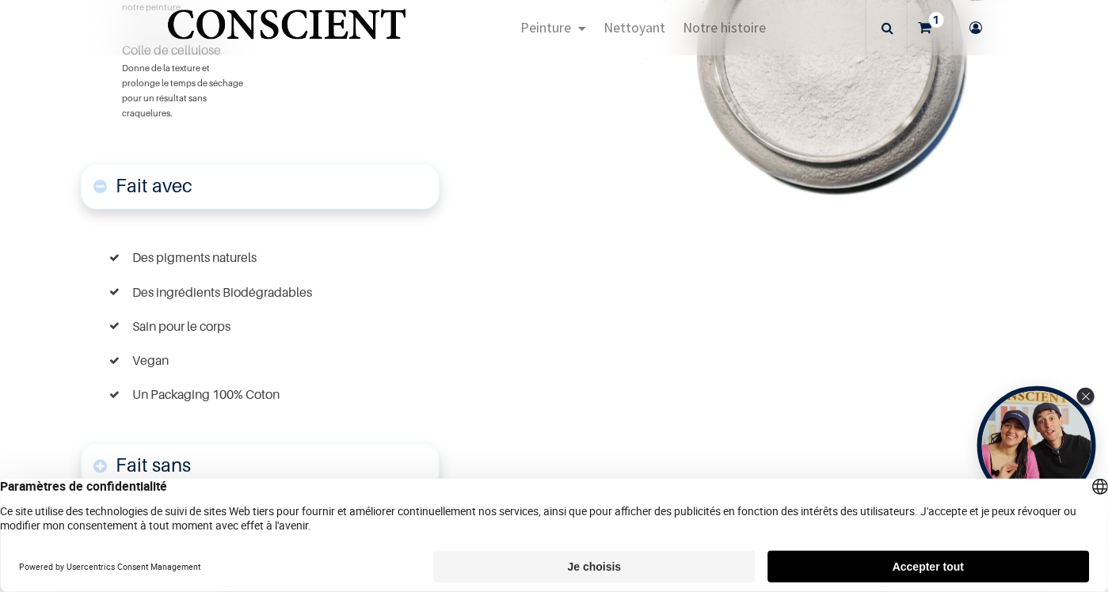
scroll to position [1263, 0]
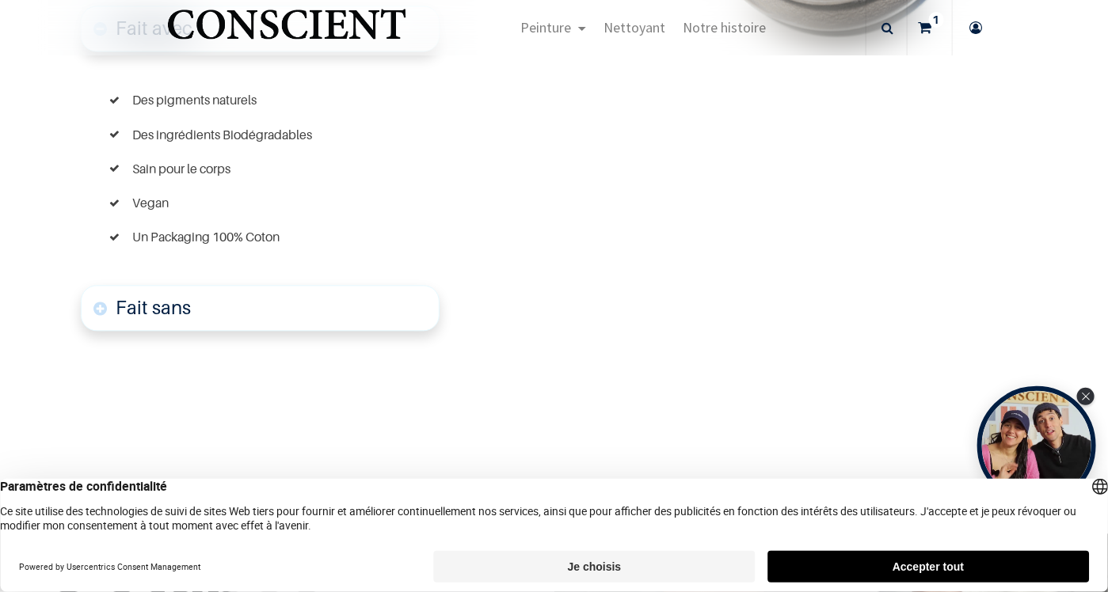
click at [230, 285] on link "Fait sans" at bounding box center [260, 308] width 359 height 46
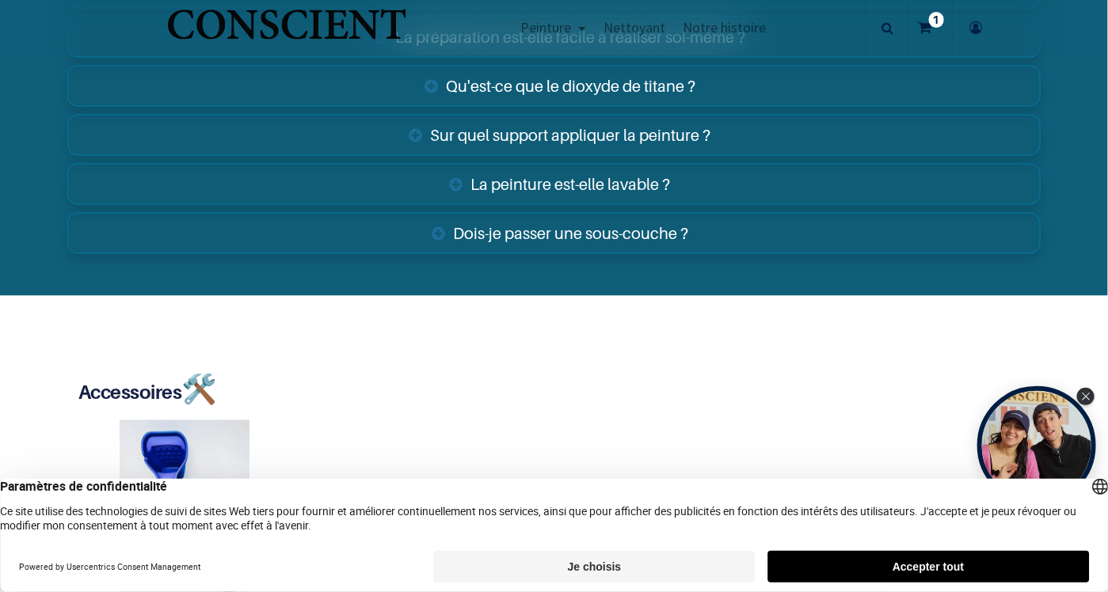
scroll to position [3370, 0]
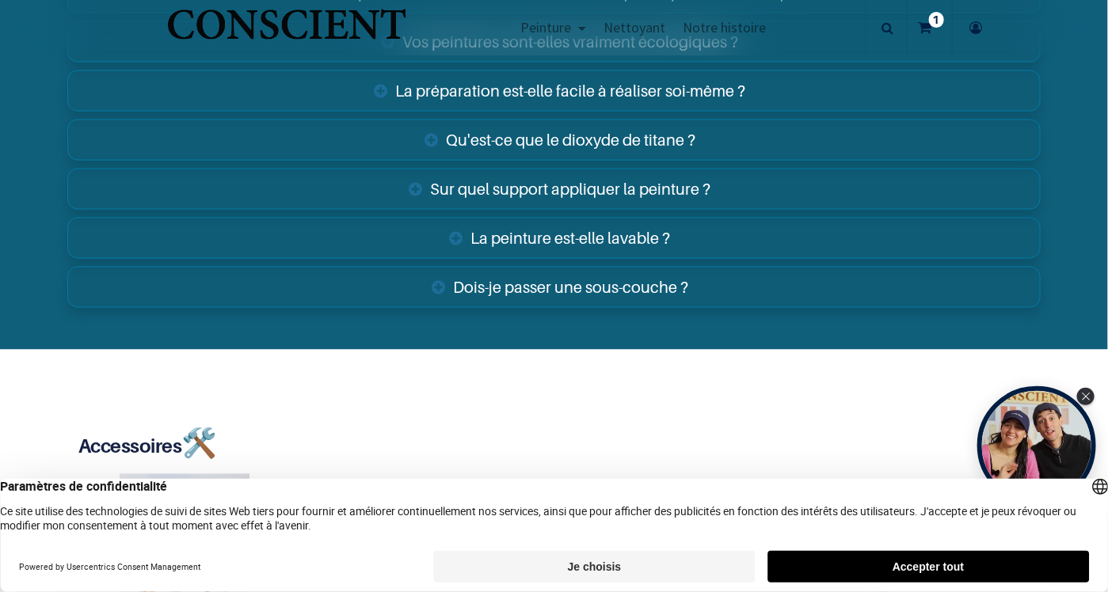
click at [564, 267] on link "Dois-je passer une sous-couche ?" at bounding box center [553, 287] width 973 height 41
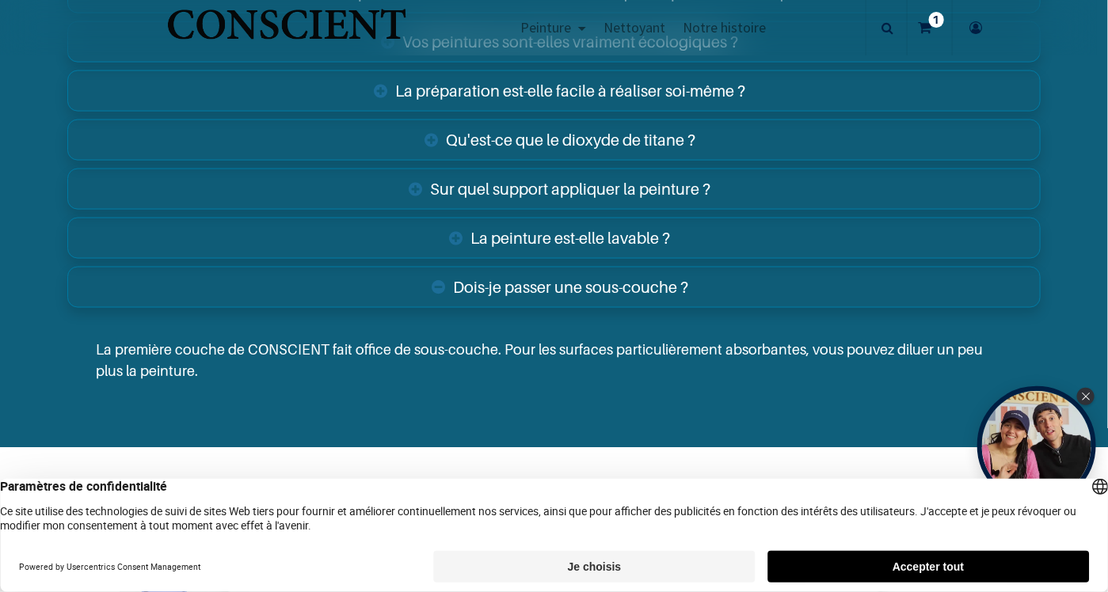
click at [580, 120] on link "Qu'est-ce que le dioxyde de titane ?" at bounding box center [553, 140] width 973 height 41
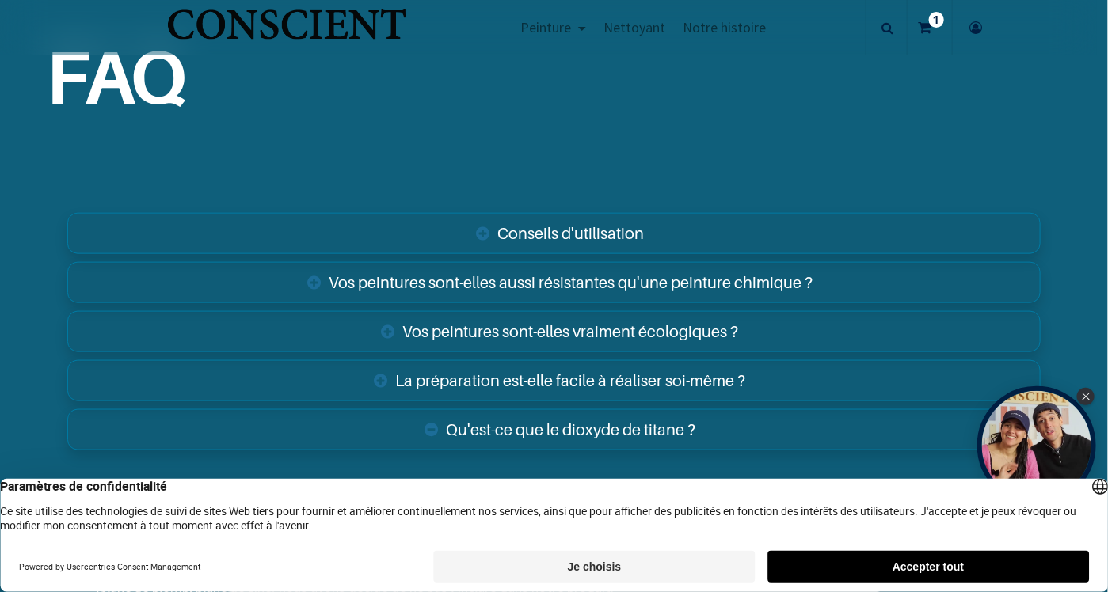
scroll to position [2975, 0]
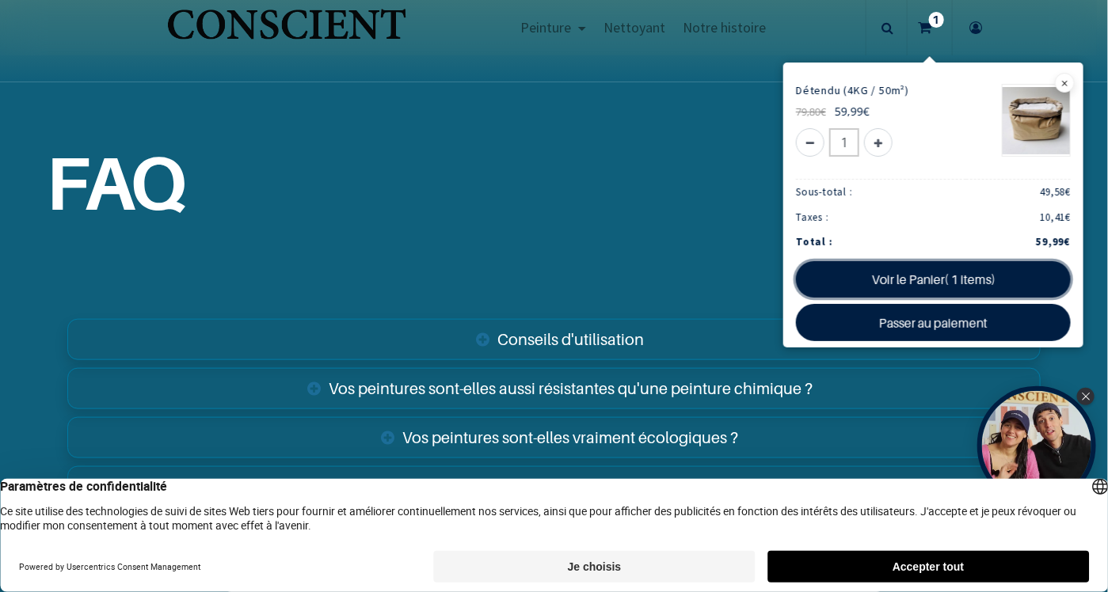
click at [910, 277] on link "Voir le Panier( 1 items)" at bounding box center [933, 279] width 275 height 36
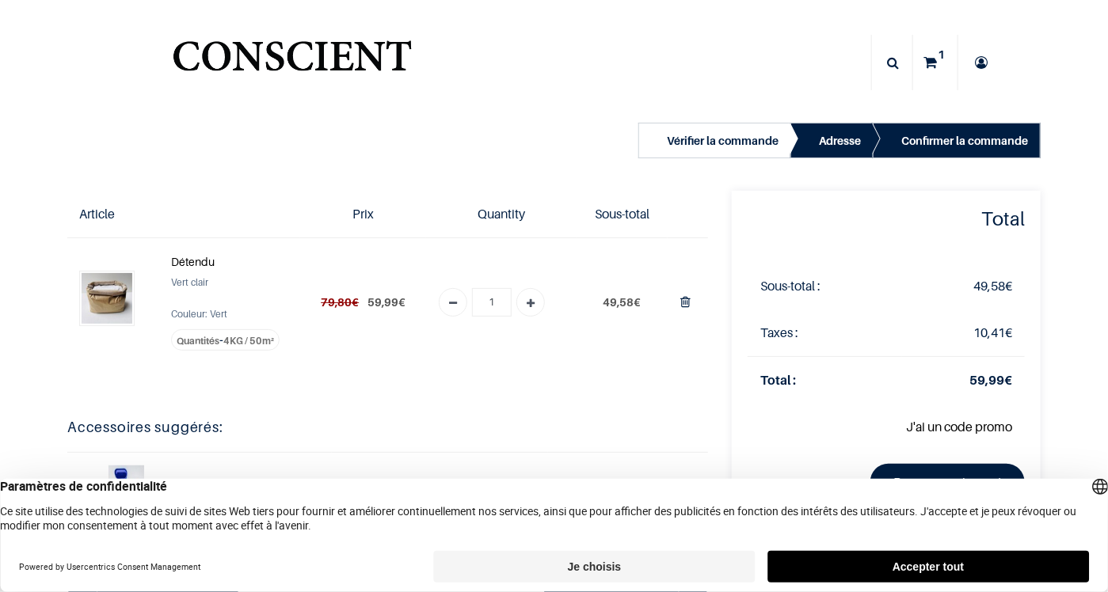
click at [527, 304] on icon "Add one" at bounding box center [531, 304] width 8 height 29
click at [527, 302] on icon "Add one" at bounding box center [531, 304] width 8 height 29
type input "2"
click at [660, 301] on td "99,17 €" at bounding box center [621, 302] width 91 height 128
click at [680, 297] on icon "Supprimer du panier" at bounding box center [685, 301] width 10 height 21
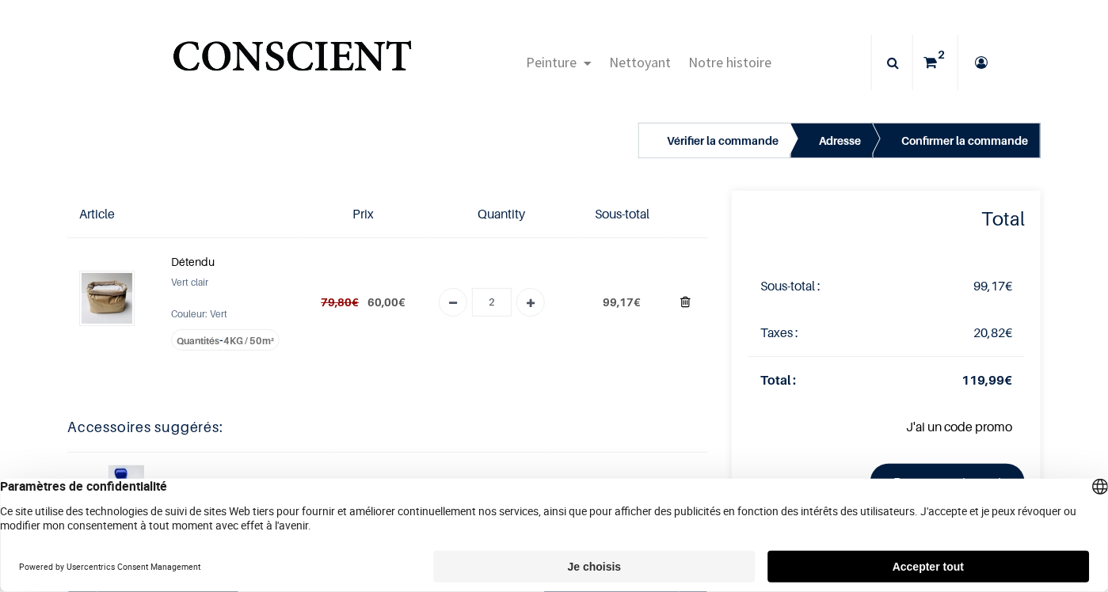
type input "0"
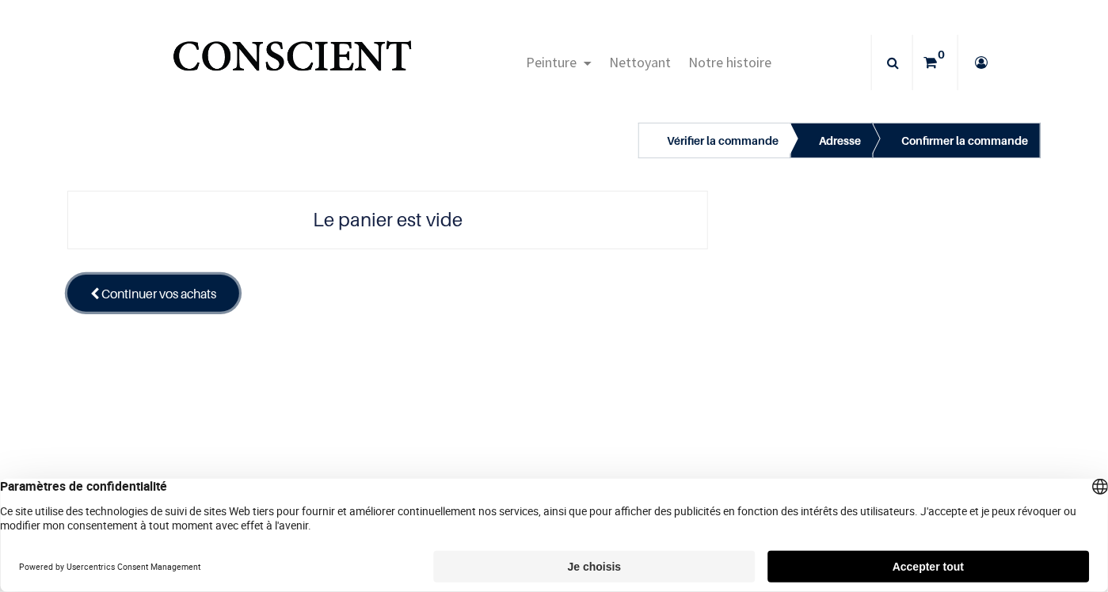
click at [187, 295] on span "Continuer vos achats" at bounding box center [158, 294] width 115 height 16
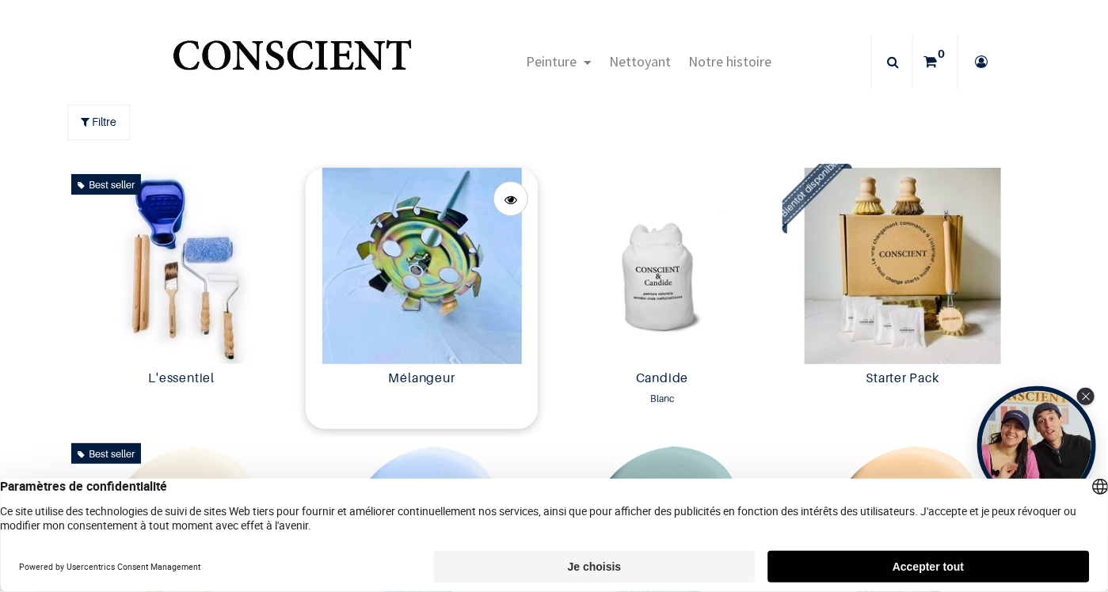
scroll to position [80, 0]
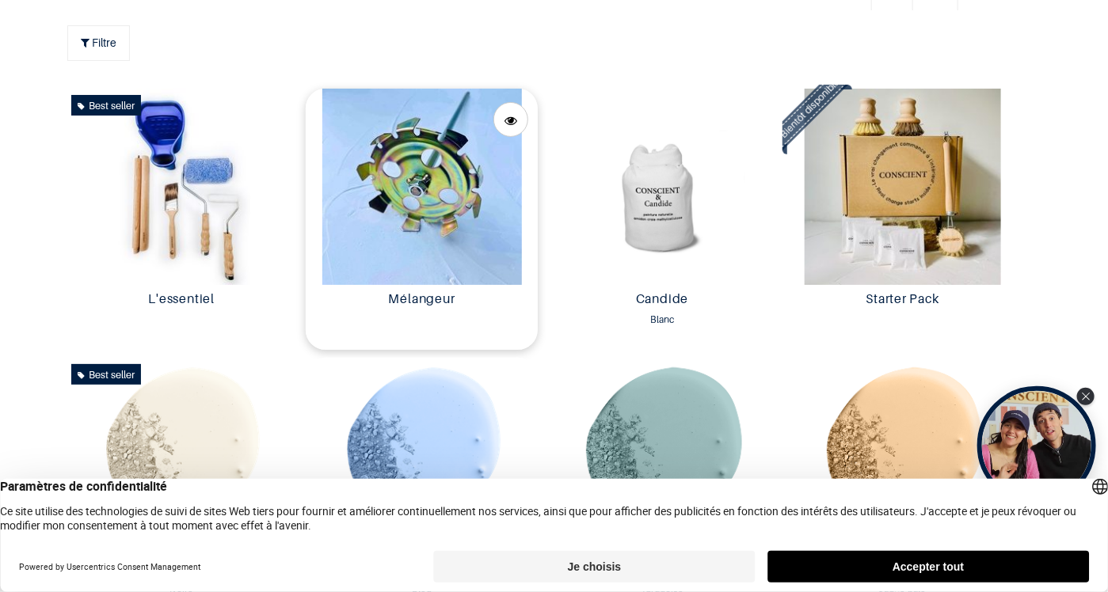
click at [437, 232] on img at bounding box center [422, 187] width 233 height 196
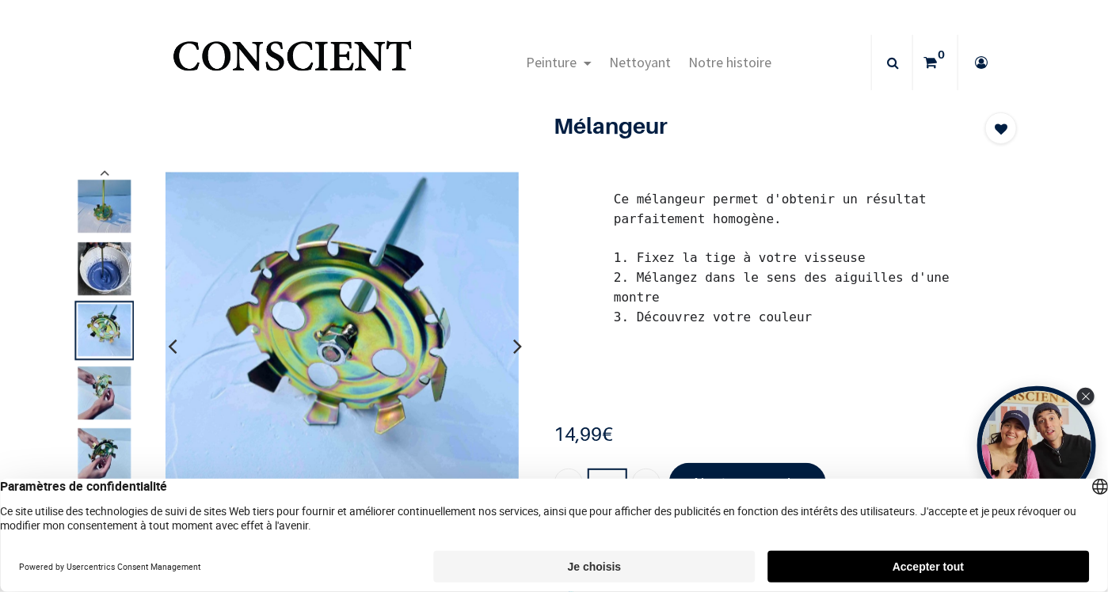
click at [507, 344] on button "button" at bounding box center [518, 346] width 25 height 59
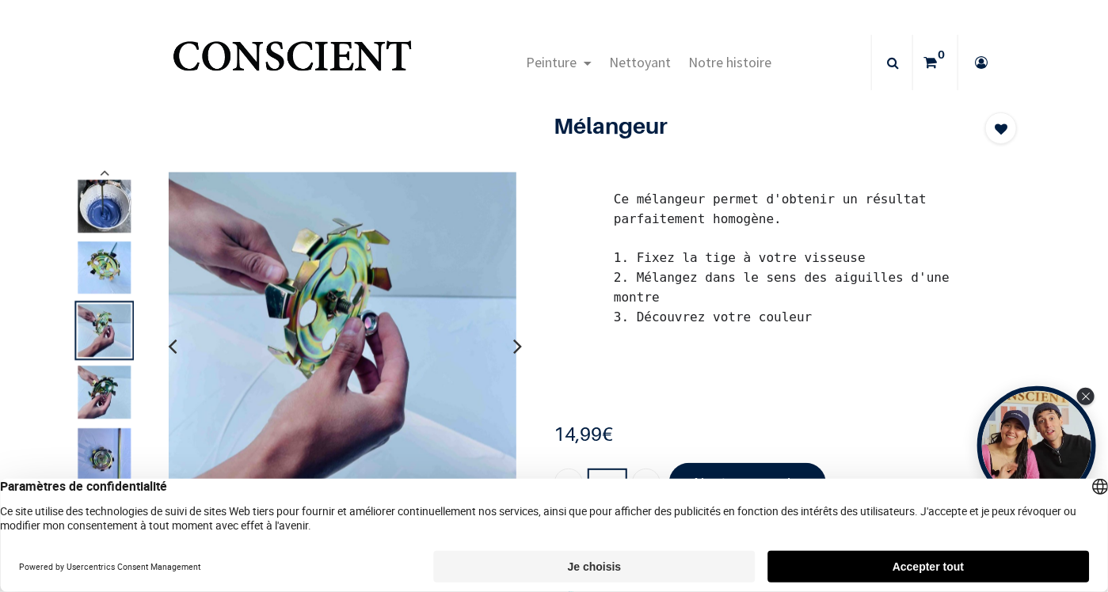
click at [514, 344] on icon "button" at bounding box center [518, 346] width 9 height 43
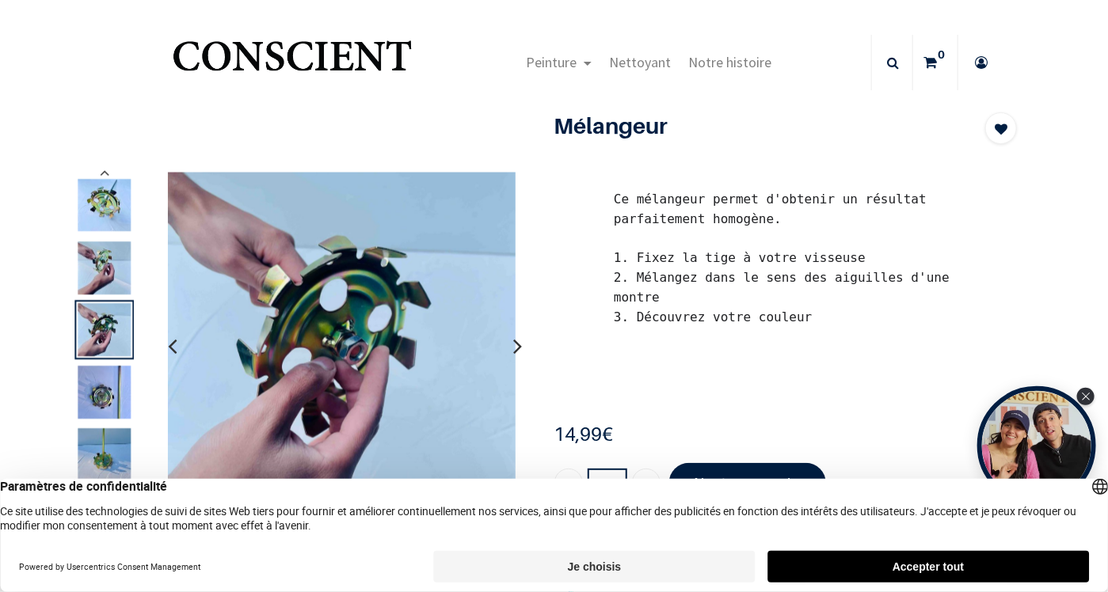
click at [514, 344] on icon "button" at bounding box center [518, 346] width 9 height 43
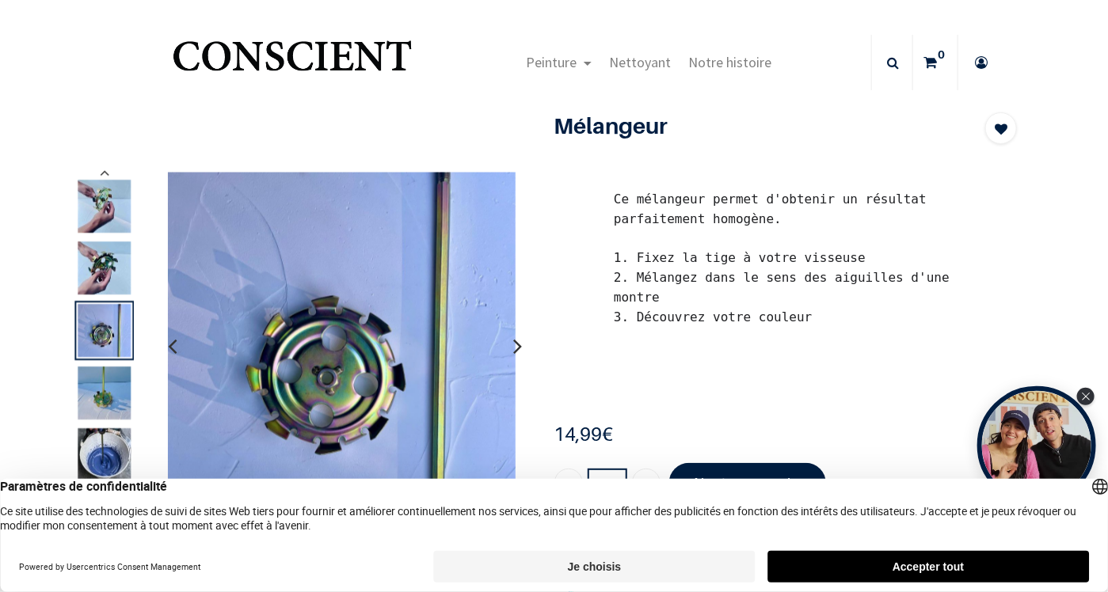
click at [514, 344] on icon "button" at bounding box center [518, 346] width 9 height 43
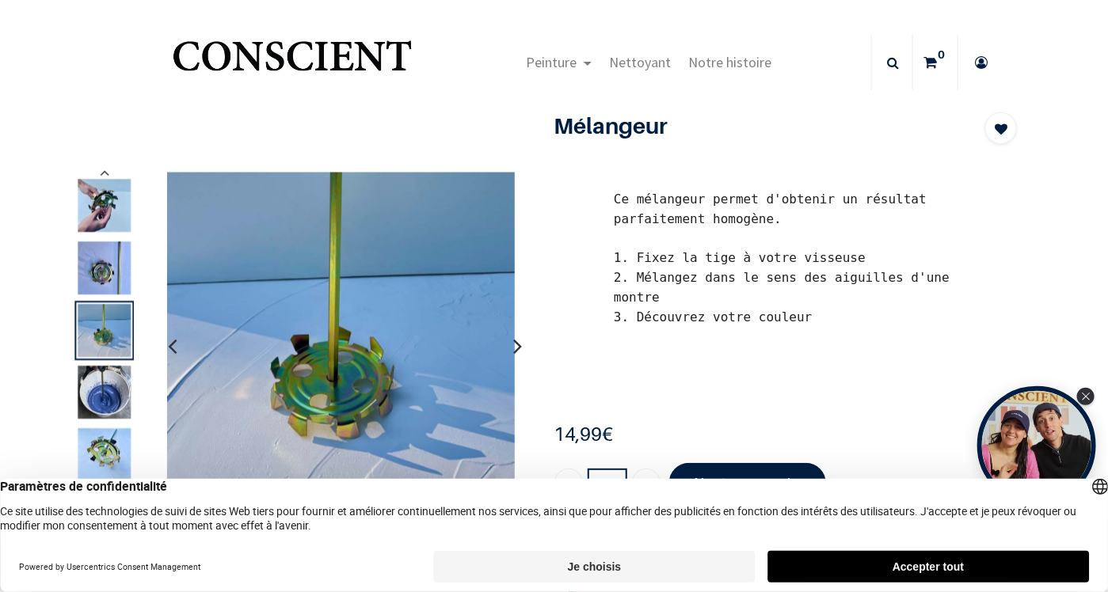
click at [514, 344] on icon "button" at bounding box center [518, 346] width 9 height 43
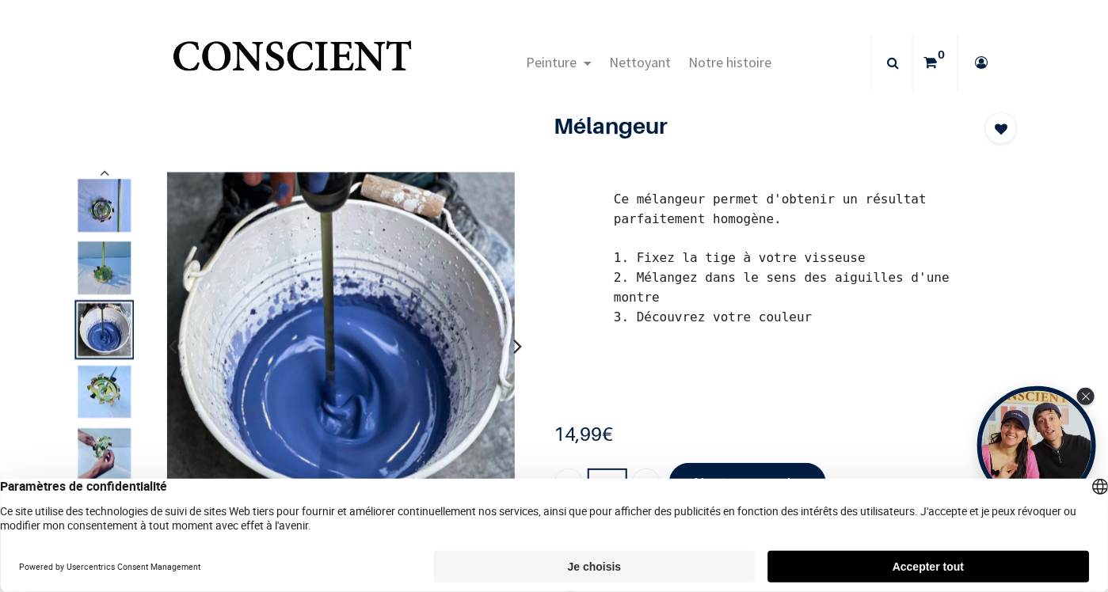
click at [514, 344] on icon "button" at bounding box center [518, 346] width 9 height 43
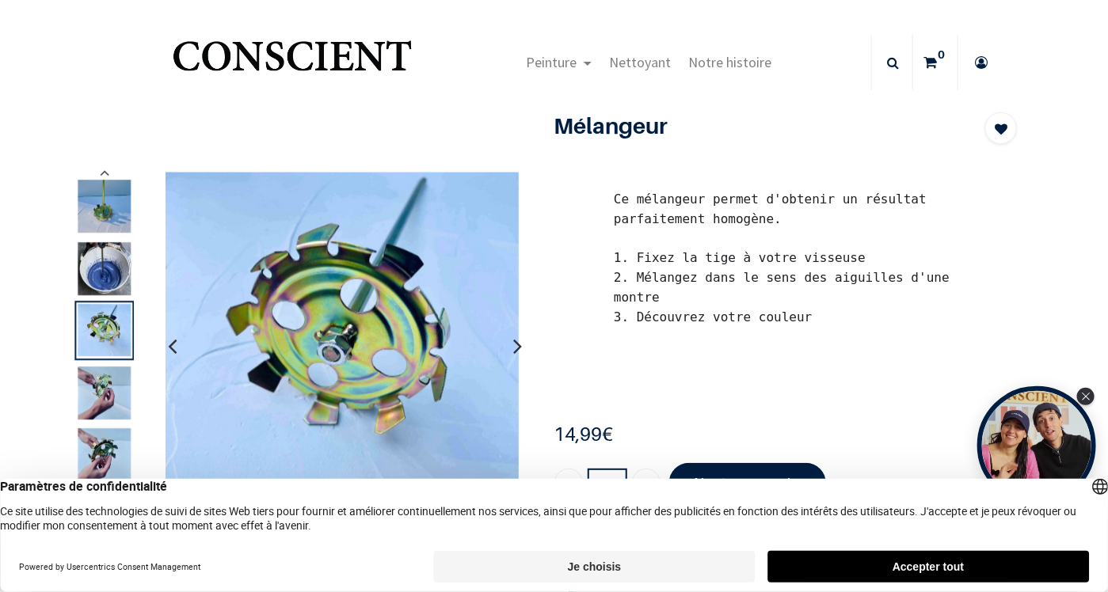
click at [514, 344] on icon "button" at bounding box center [518, 346] width 9 height 43
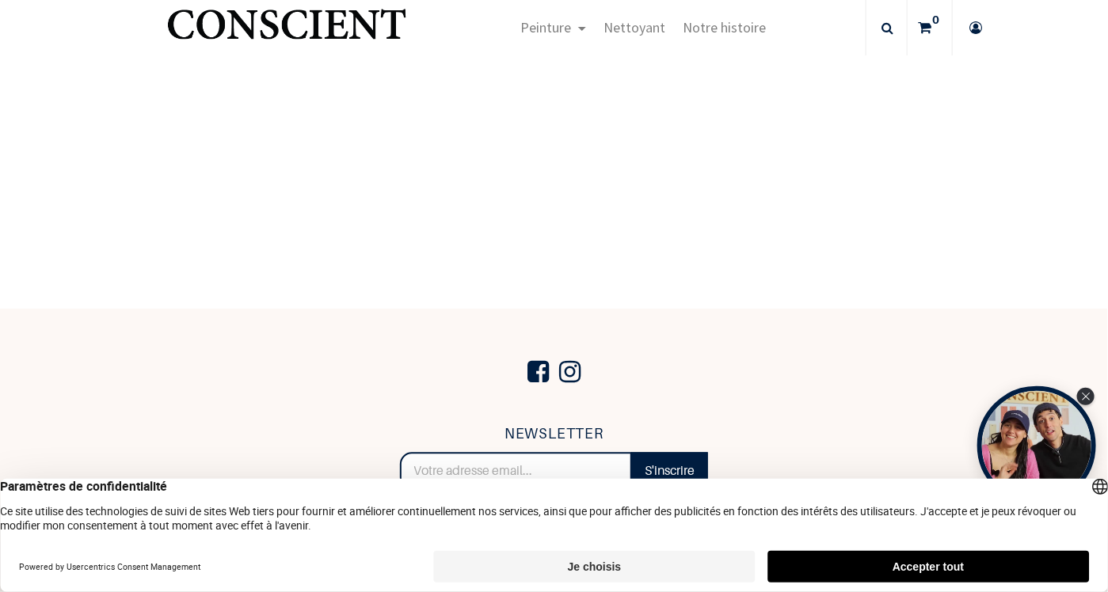
scroll to position [1195, 0]
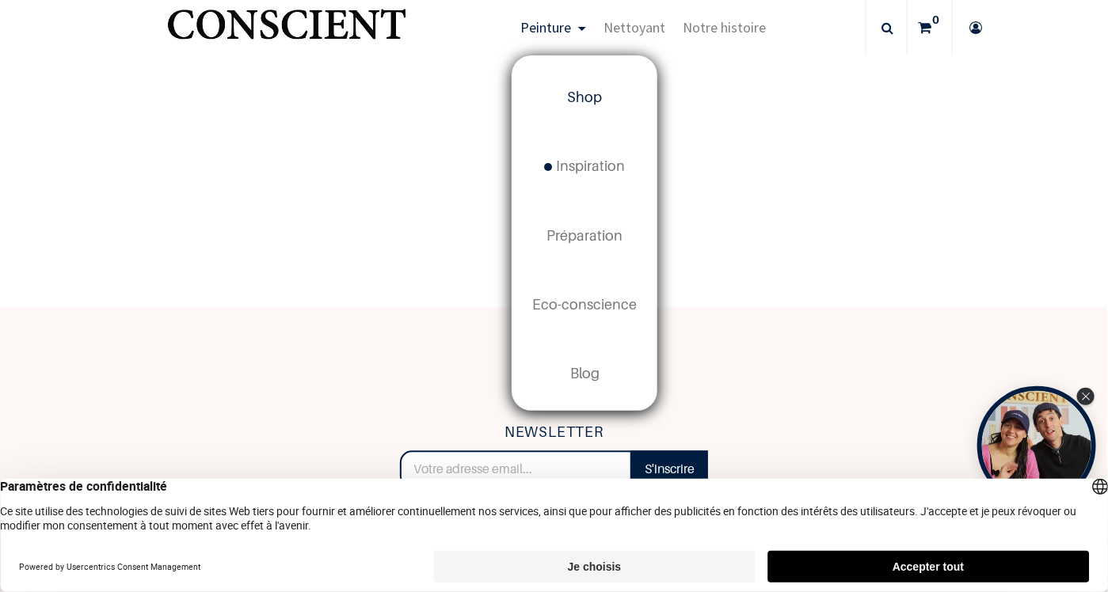
click at [588, 99] on span "Shop" at bounding box center [584, 97] width 35 height 17
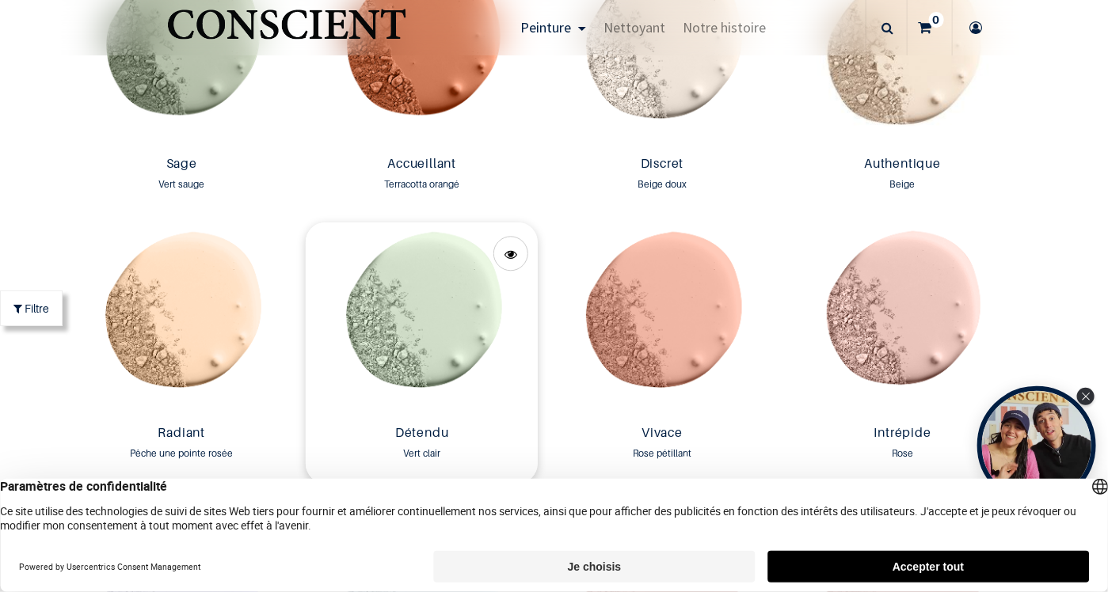
scroll to position [1426, 0]
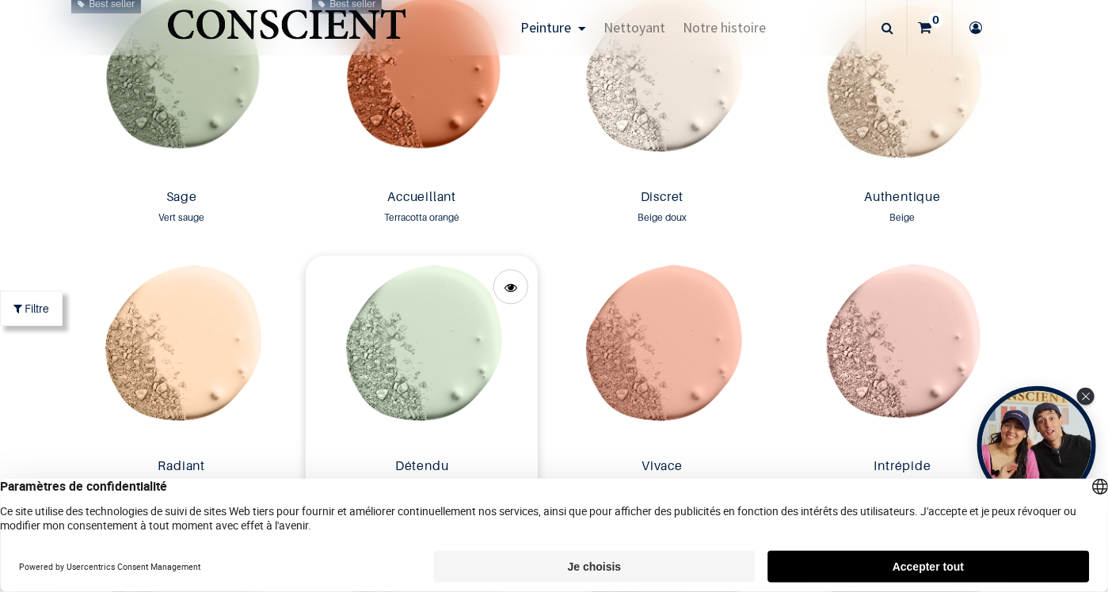
click at [454, 329] on img at bounding box center [422, 354] width 233 height 196
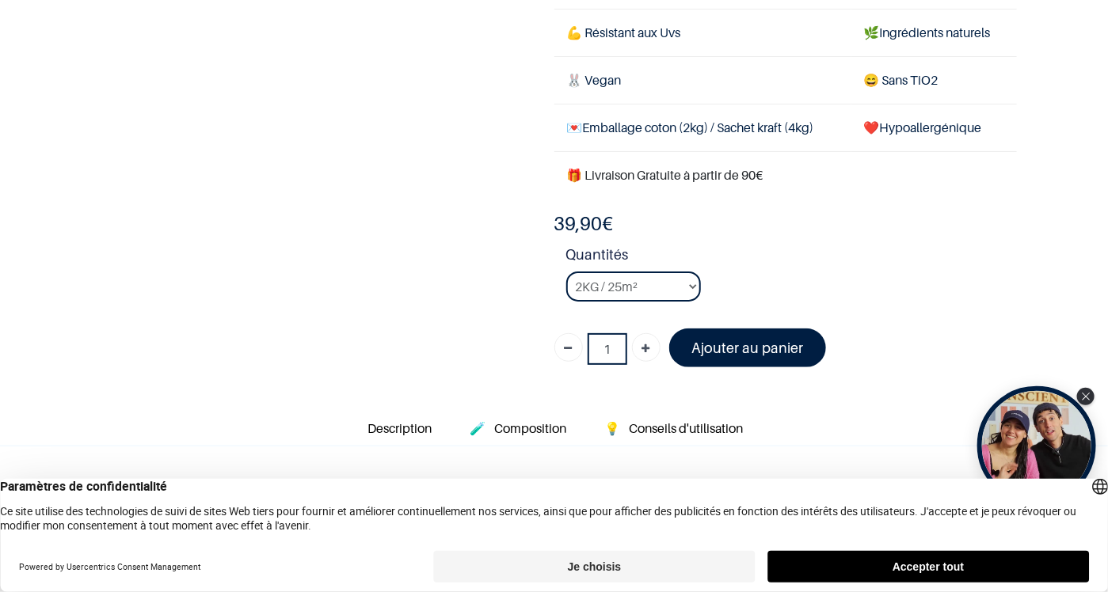
scroll to position [238, 0]
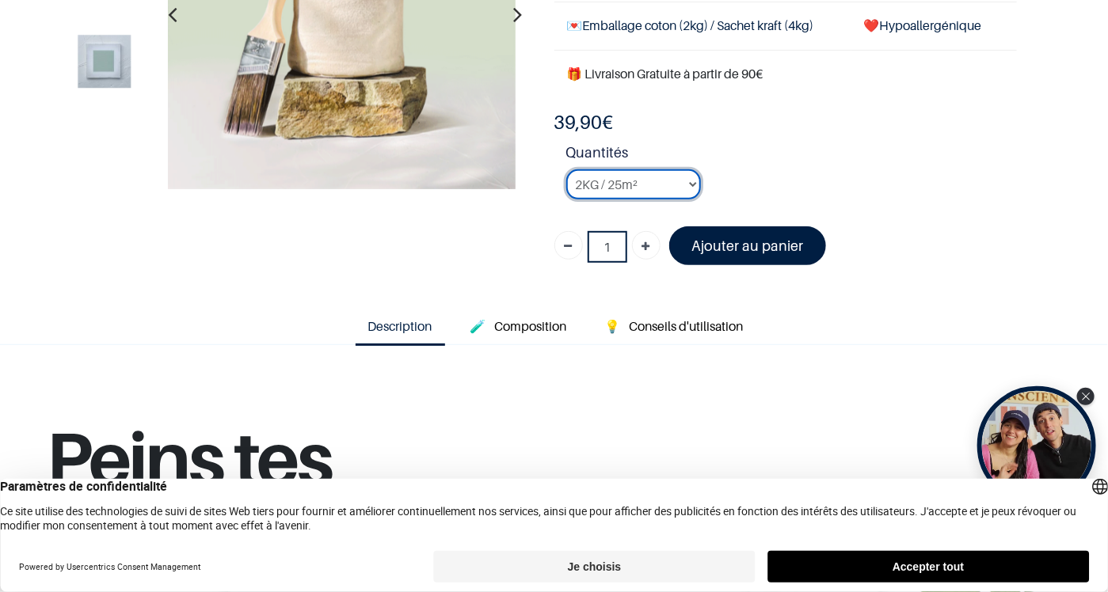
click at [686, 177] on select "2KG / 25m² 4KG / 50m² 8KG / 100m² Testeur" at bounding box center [633, 184] width 135 height 30
select select "102"
click at [566, 169] on select "2KG / 25m² 4KG / 50m² 8KG / 100m² Testeur" at bounding box center [633, 184] width 135 height 30
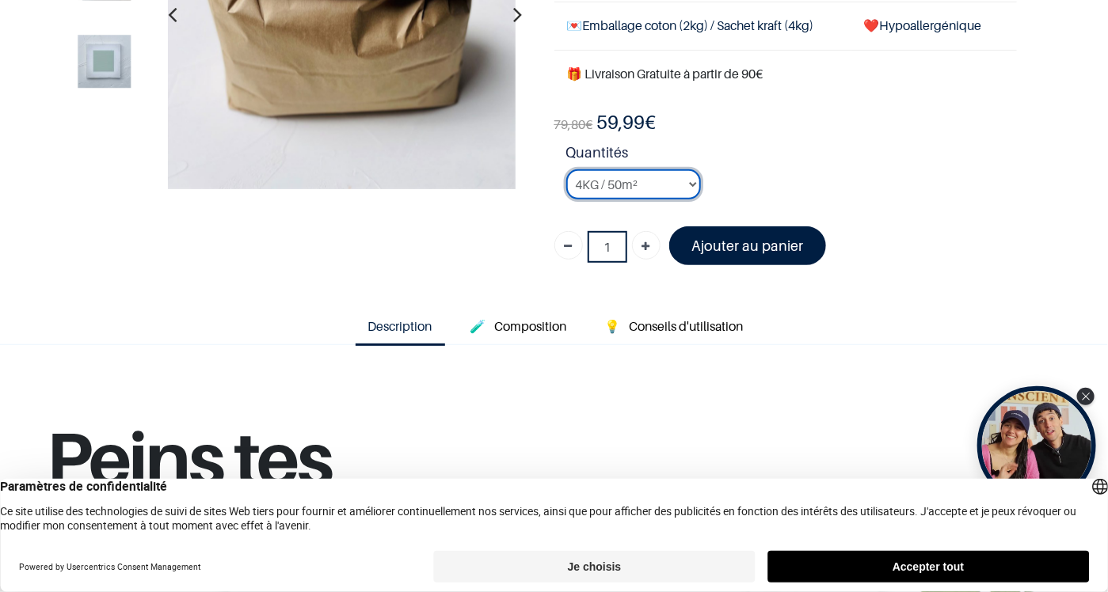
scroll to position [66, 0]
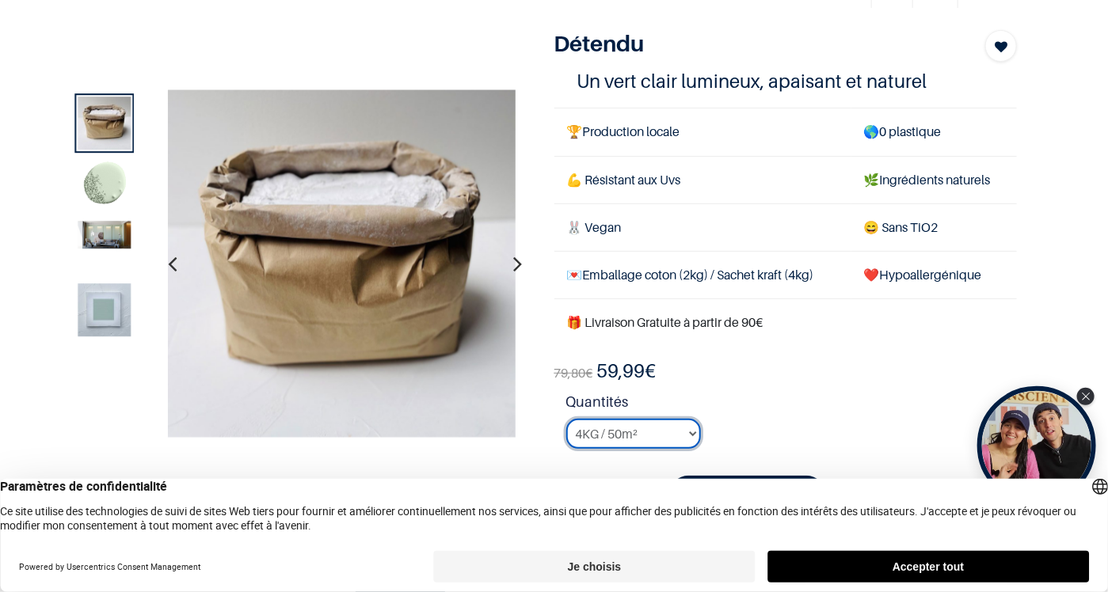
scroll to position [158, 0]
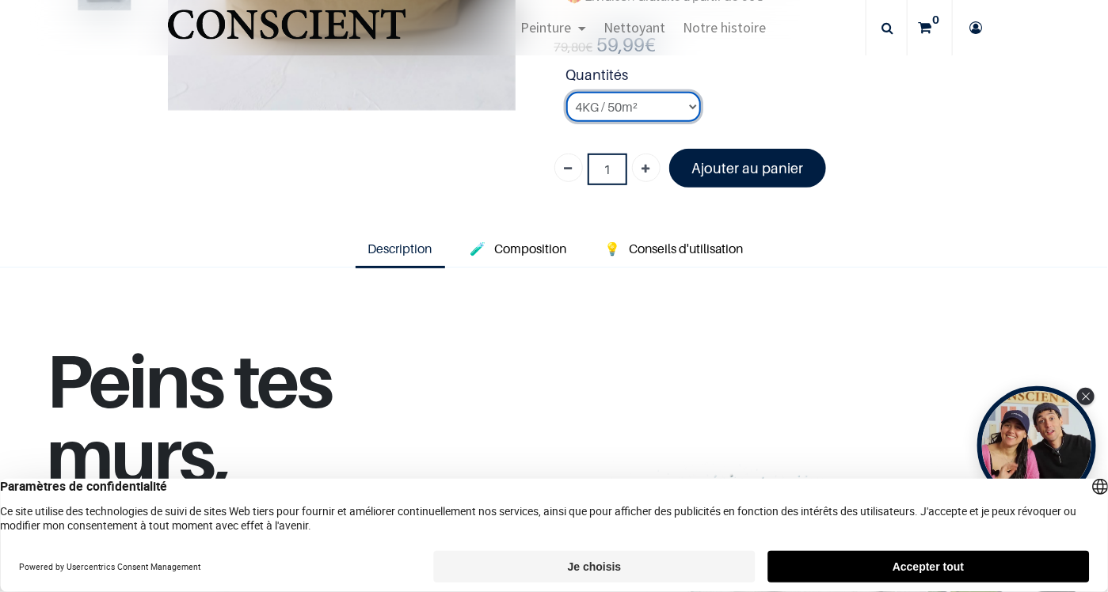
scroll to position [317, 0]
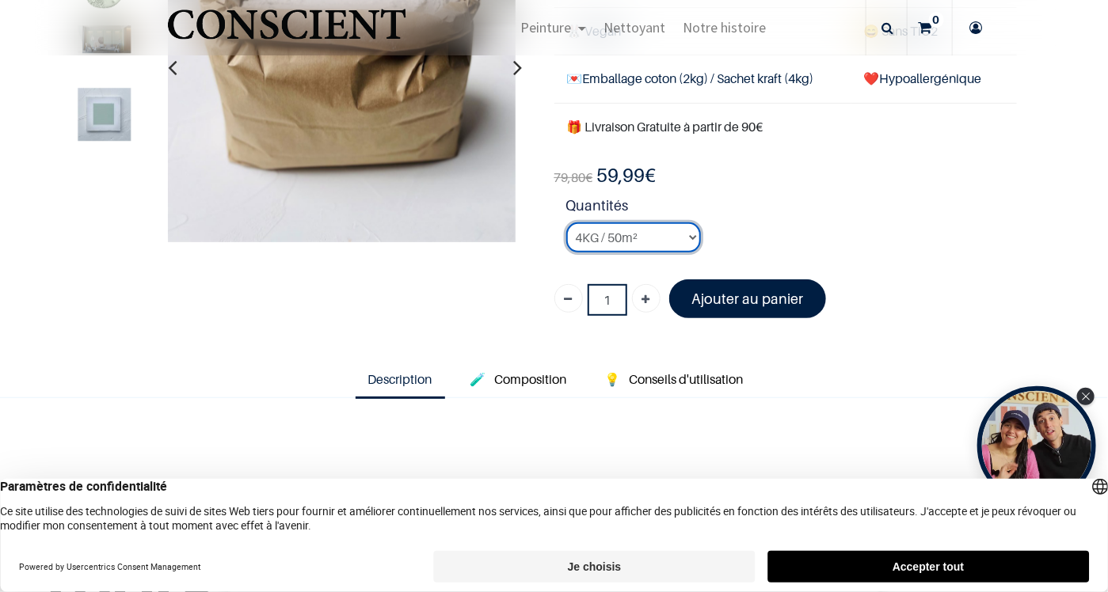
scroll to position [158, 0]
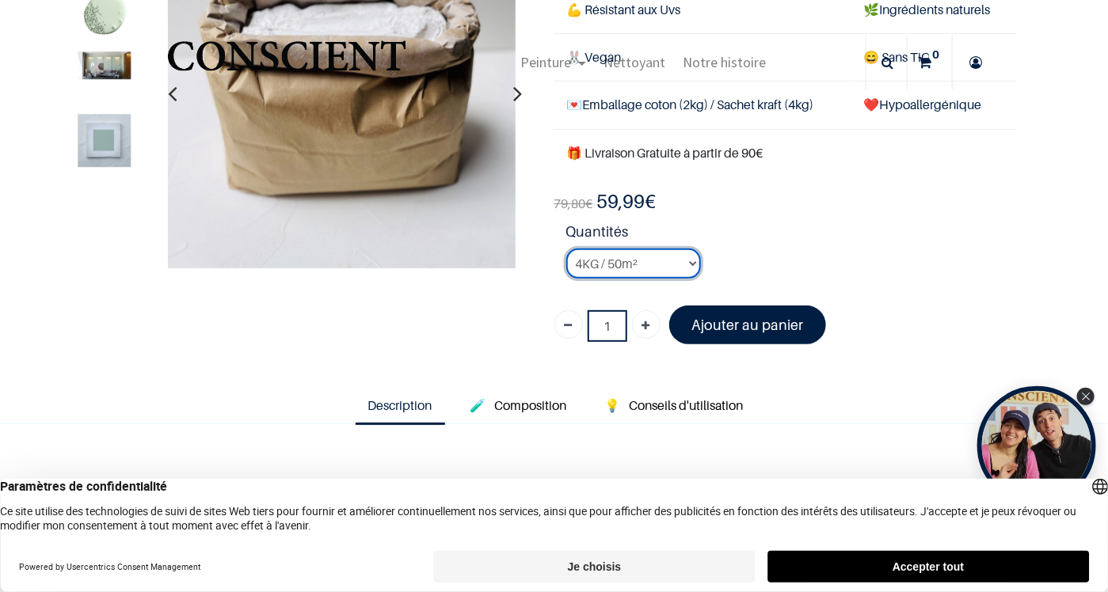
scroll to position [79, 0]
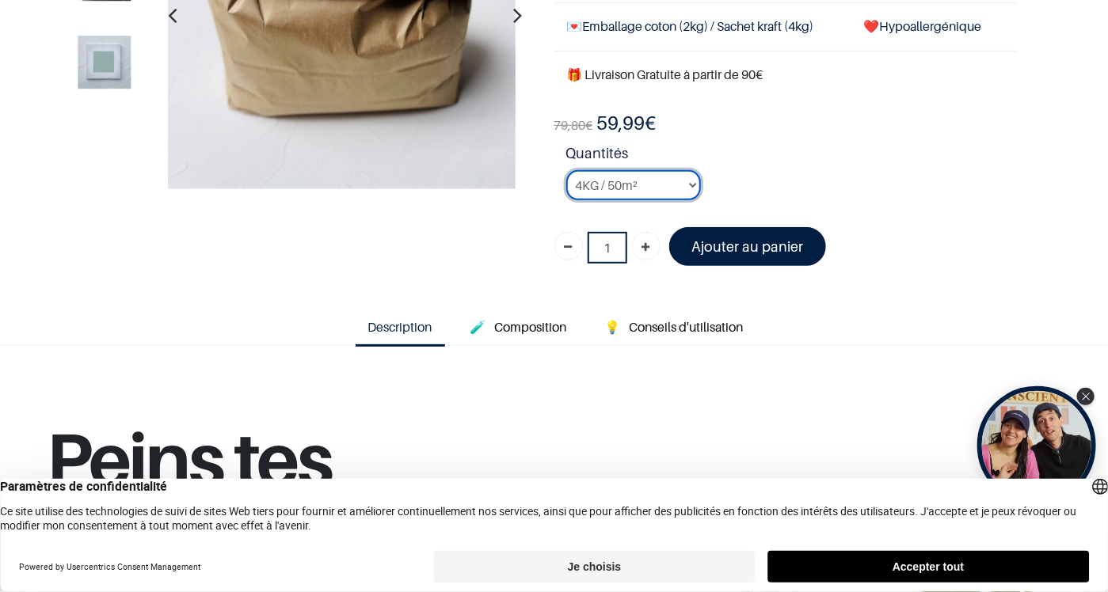
scroll to position [238, 0]
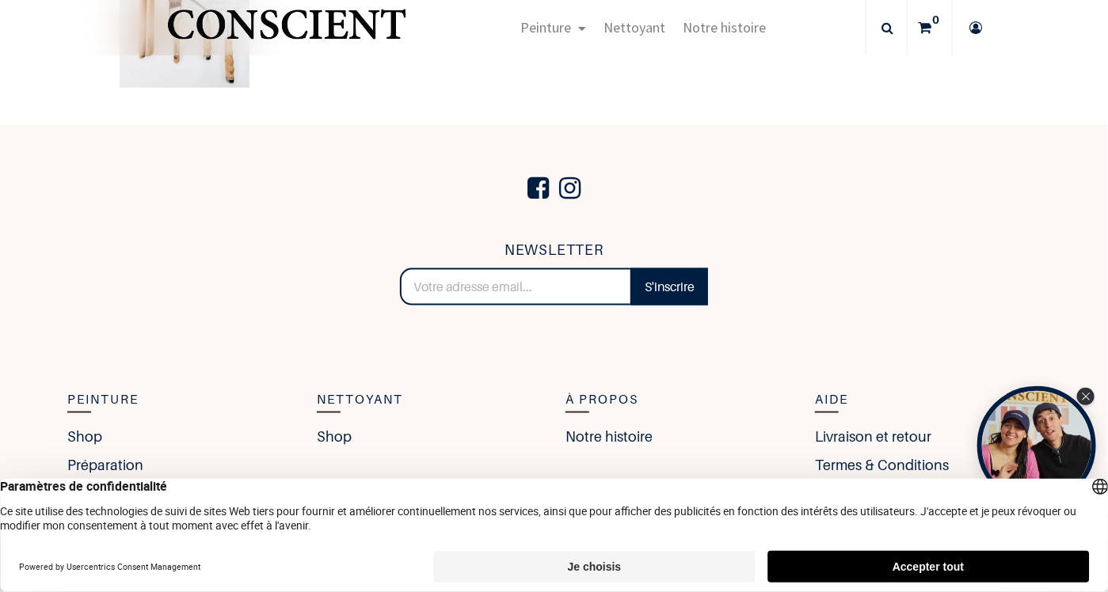
scroll to position [3248, 0]
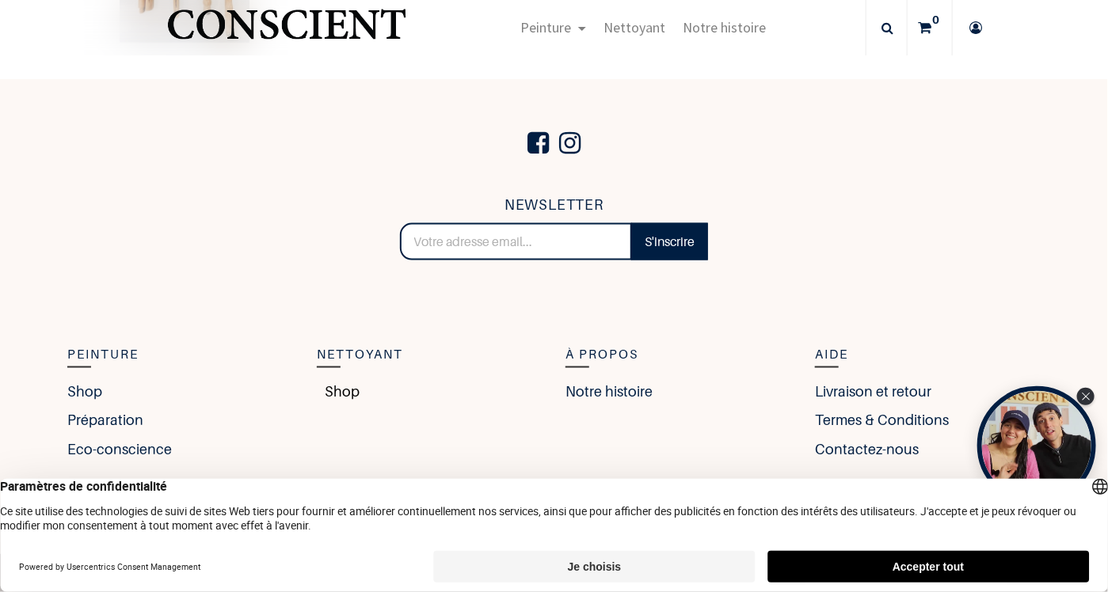
click at [336, 381] on link "Shop" at bounding box center [338, 391] width 43 height 21
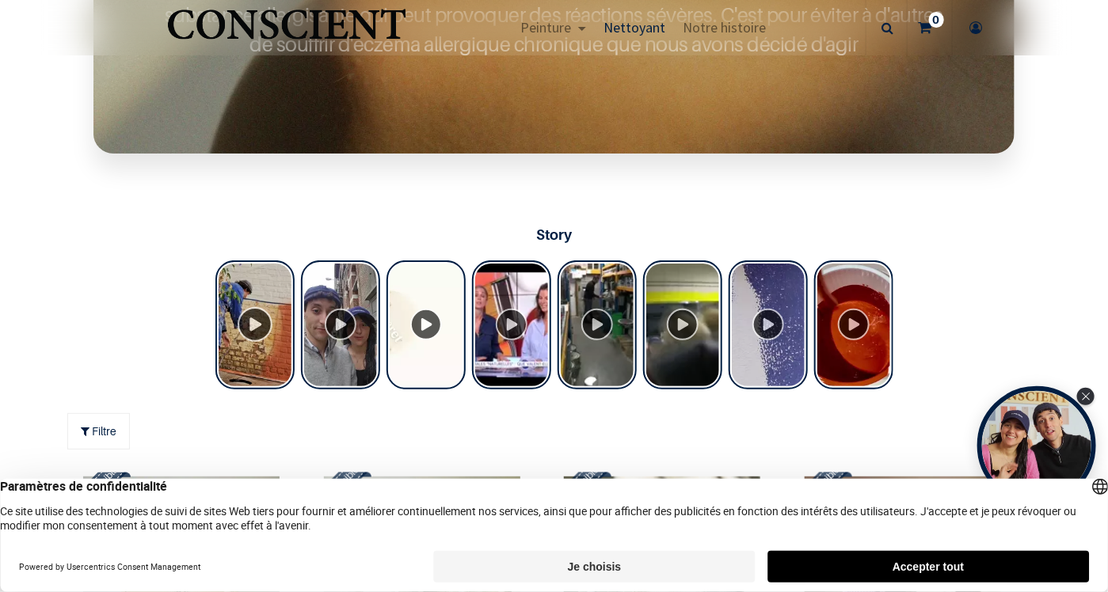
scroll to position [951, 0]
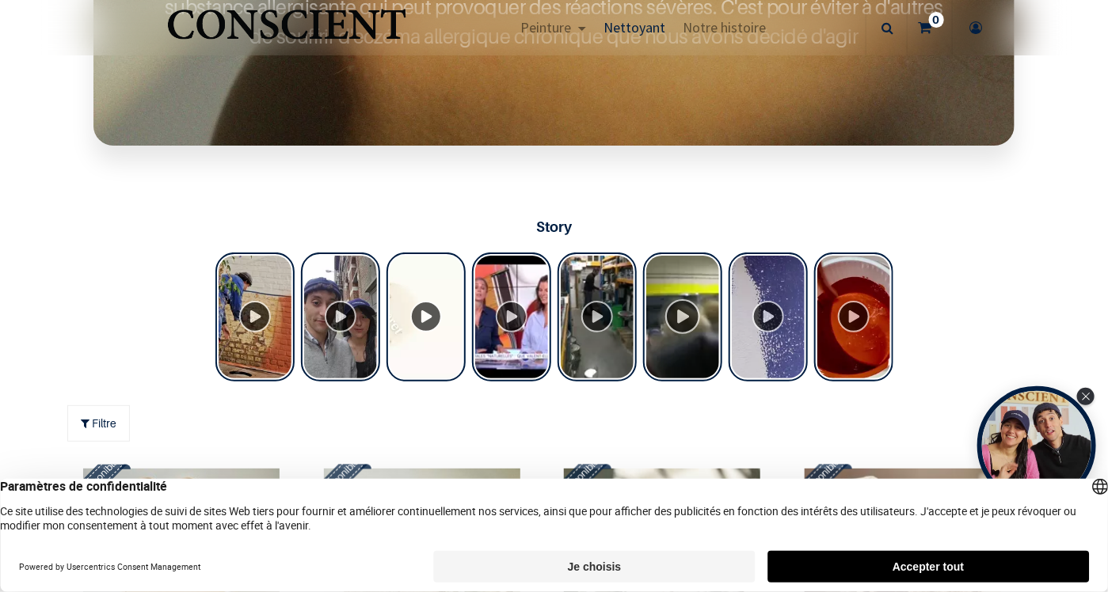
click at [677, 319] on div "Tolstoy Stories" at bounding box center [682, 317] width 79 height 129
